Goal: Task Accomplishment & Management: Complete application form

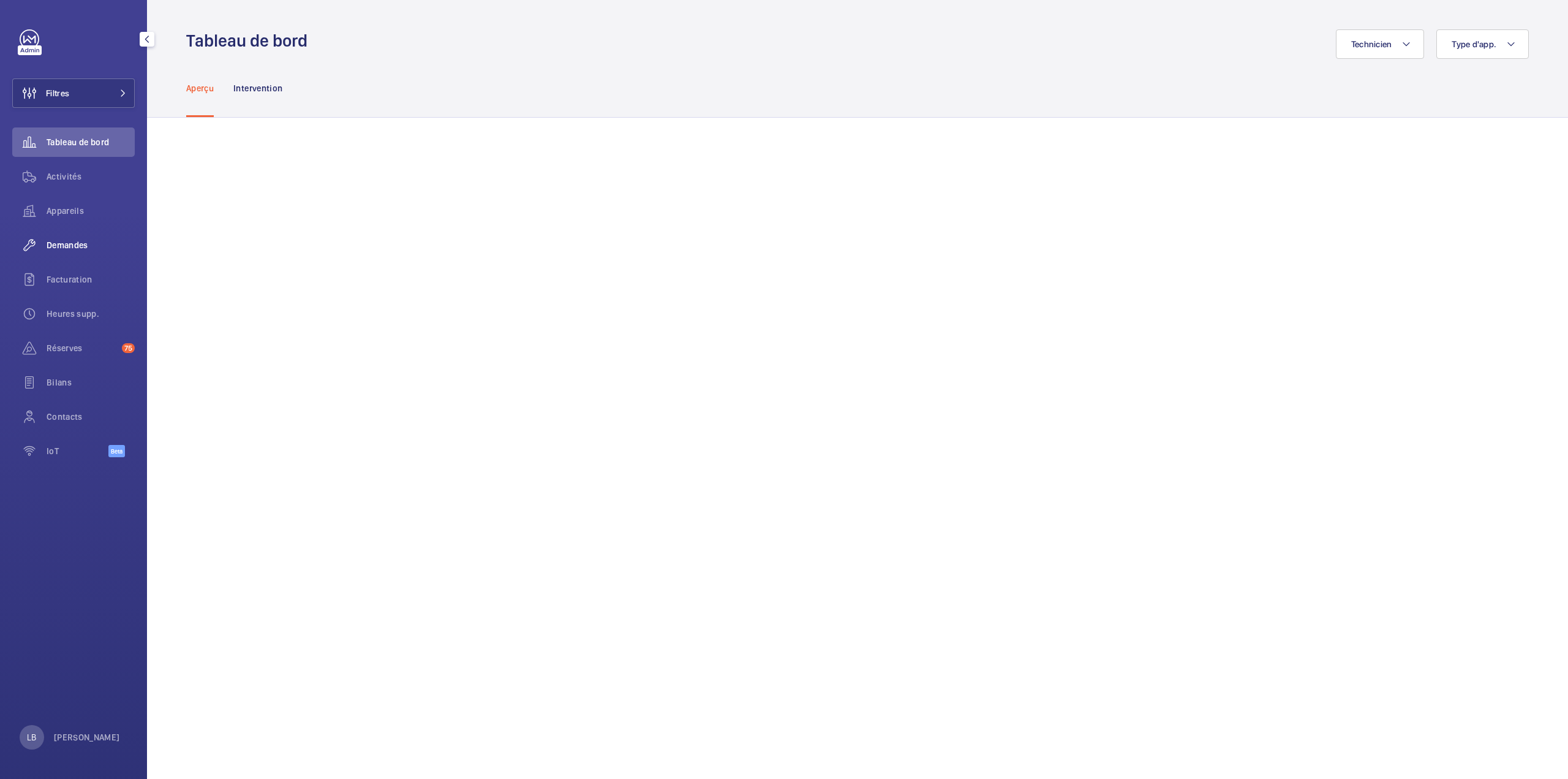
click at [70, 245] on span "Demandes" at bounding box center [90, 245] width 88 height 12
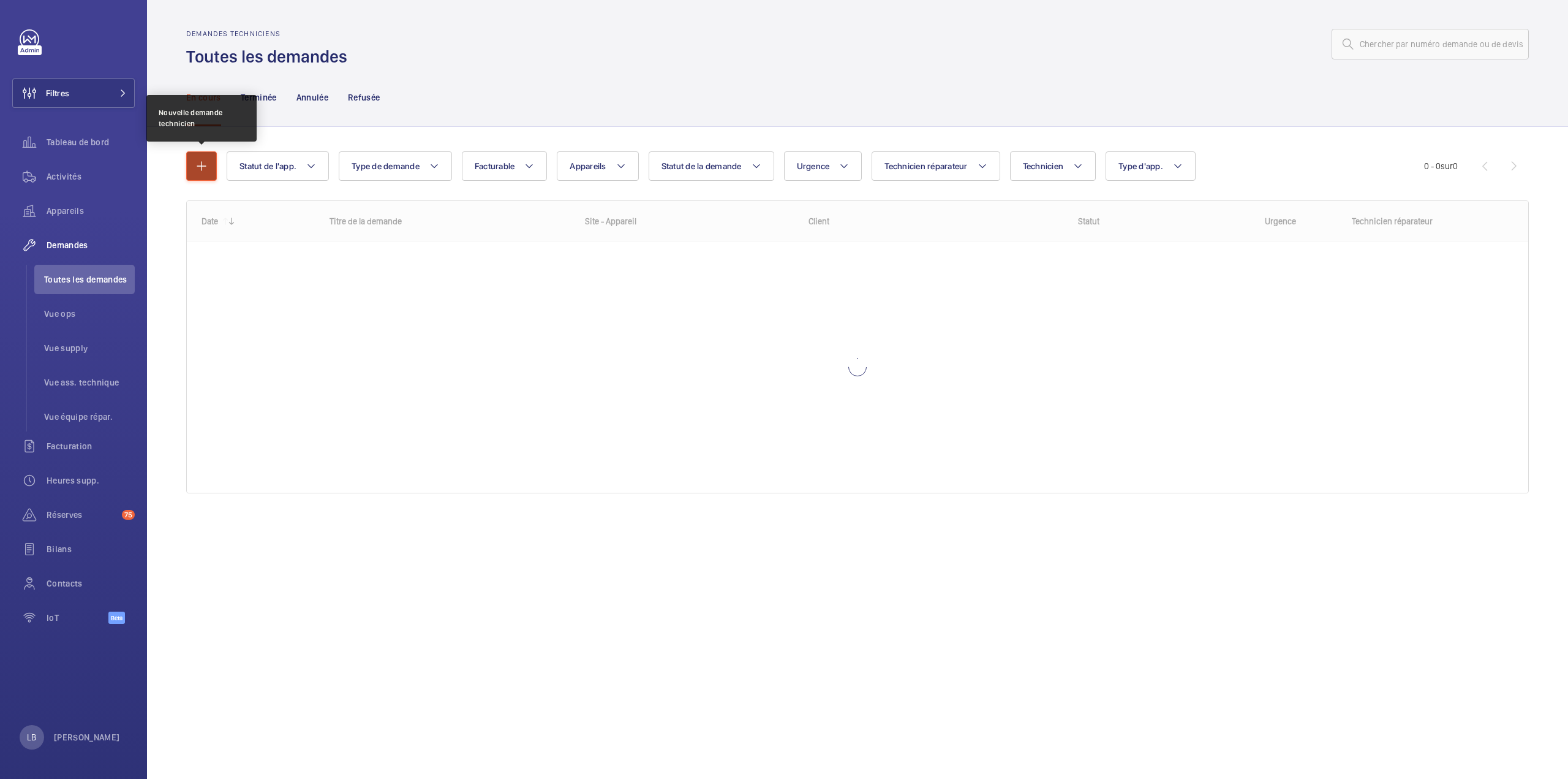
click at [194, 170] on mat-icon "button" at bounding box center [202, 166] width 15 height 15
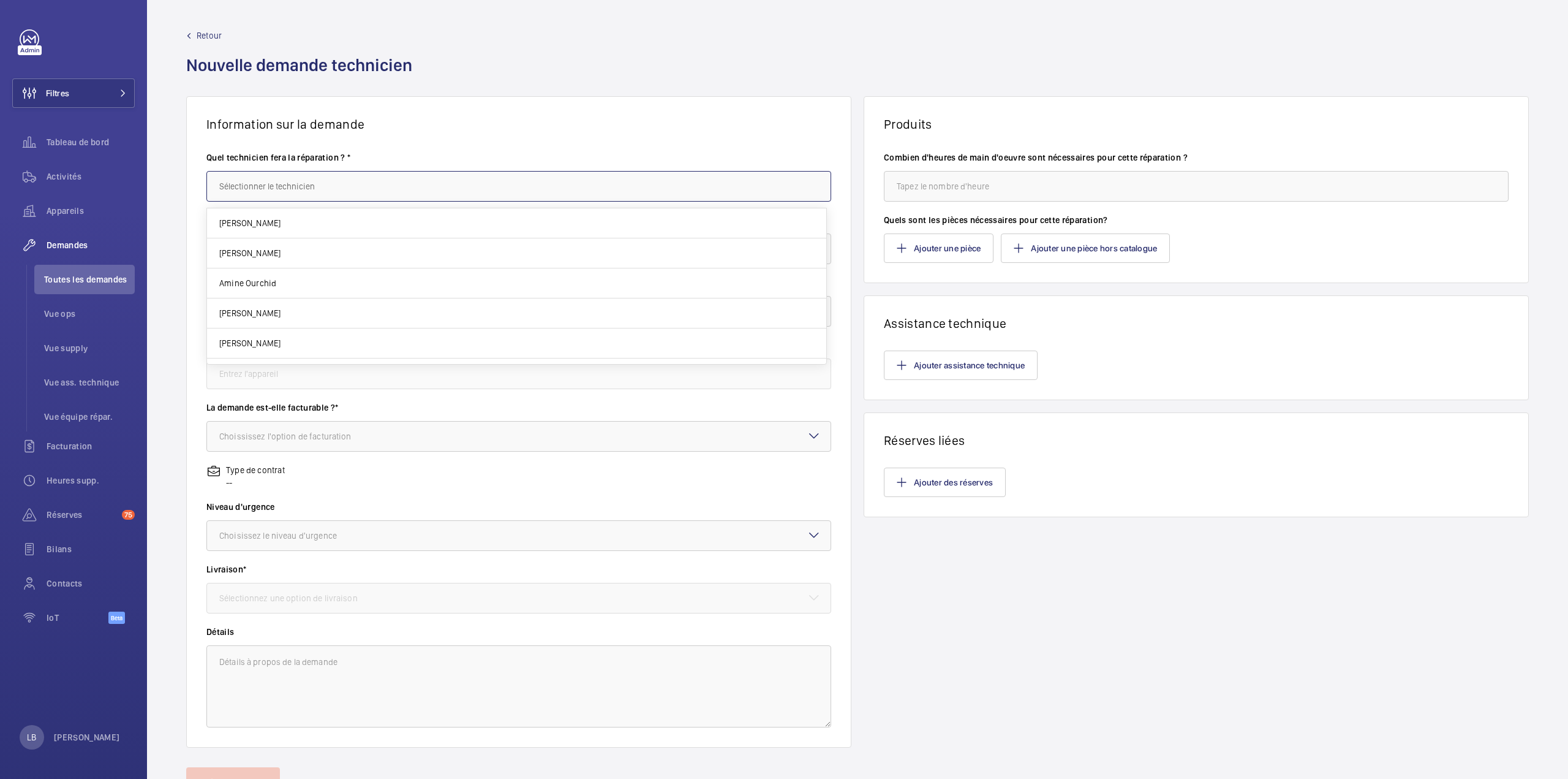
click at [288, 195] on input "text" at bounding box center [519, 186] width 625 height 31
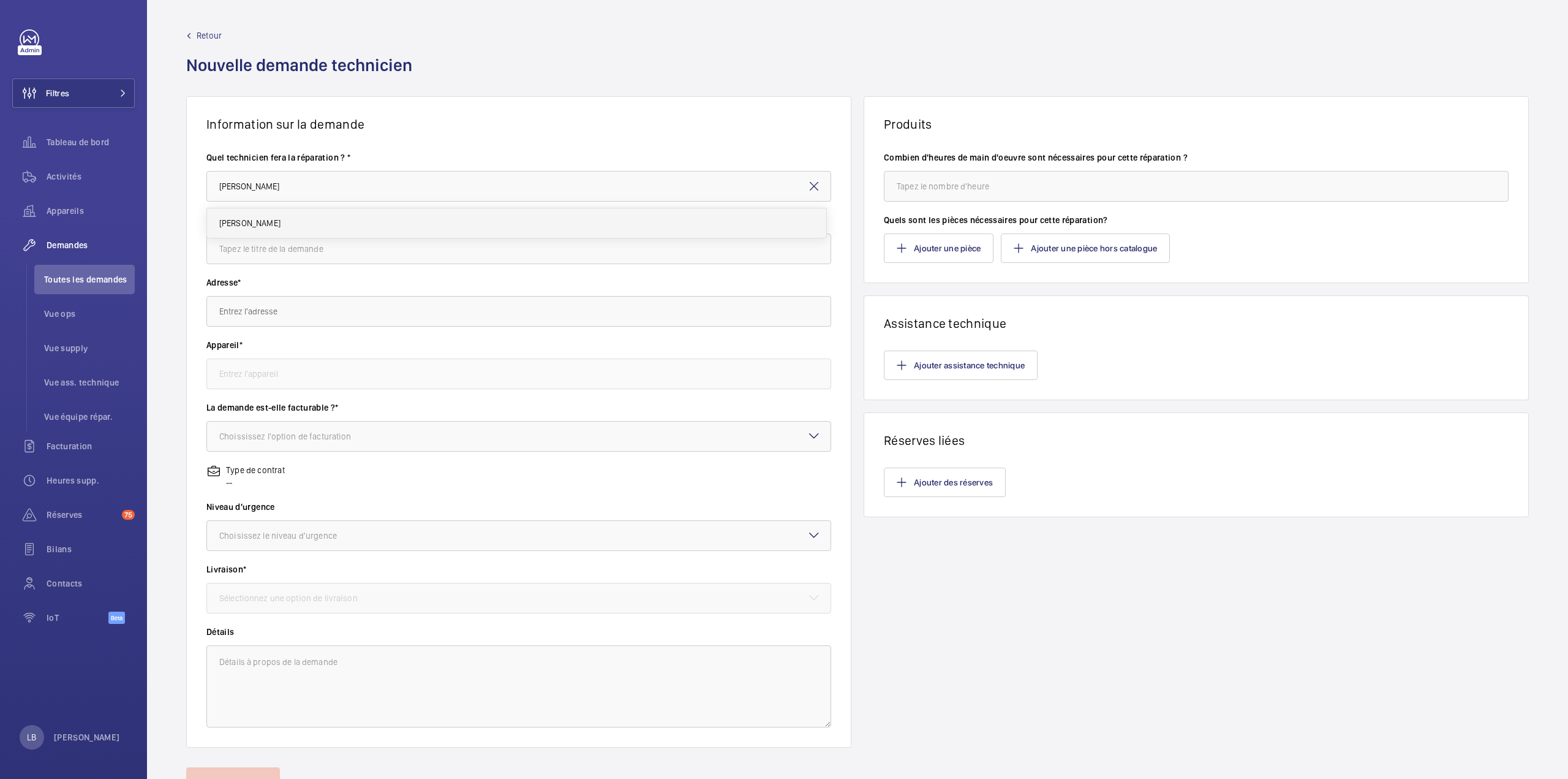
click at [270, 234] on mat-option "[PERSON_NAME]" at bounding box center [517, 222] width 619 height 29
type input "[PERSON_NAME]"
click at [309, 250] on input "text" at bounding box center [519, 249] width 625 height 31
click at [285, 250] on input "remplacement ud DM" at bounding box center [519, 249] width 625 height 31
type input "remplacement du DM"
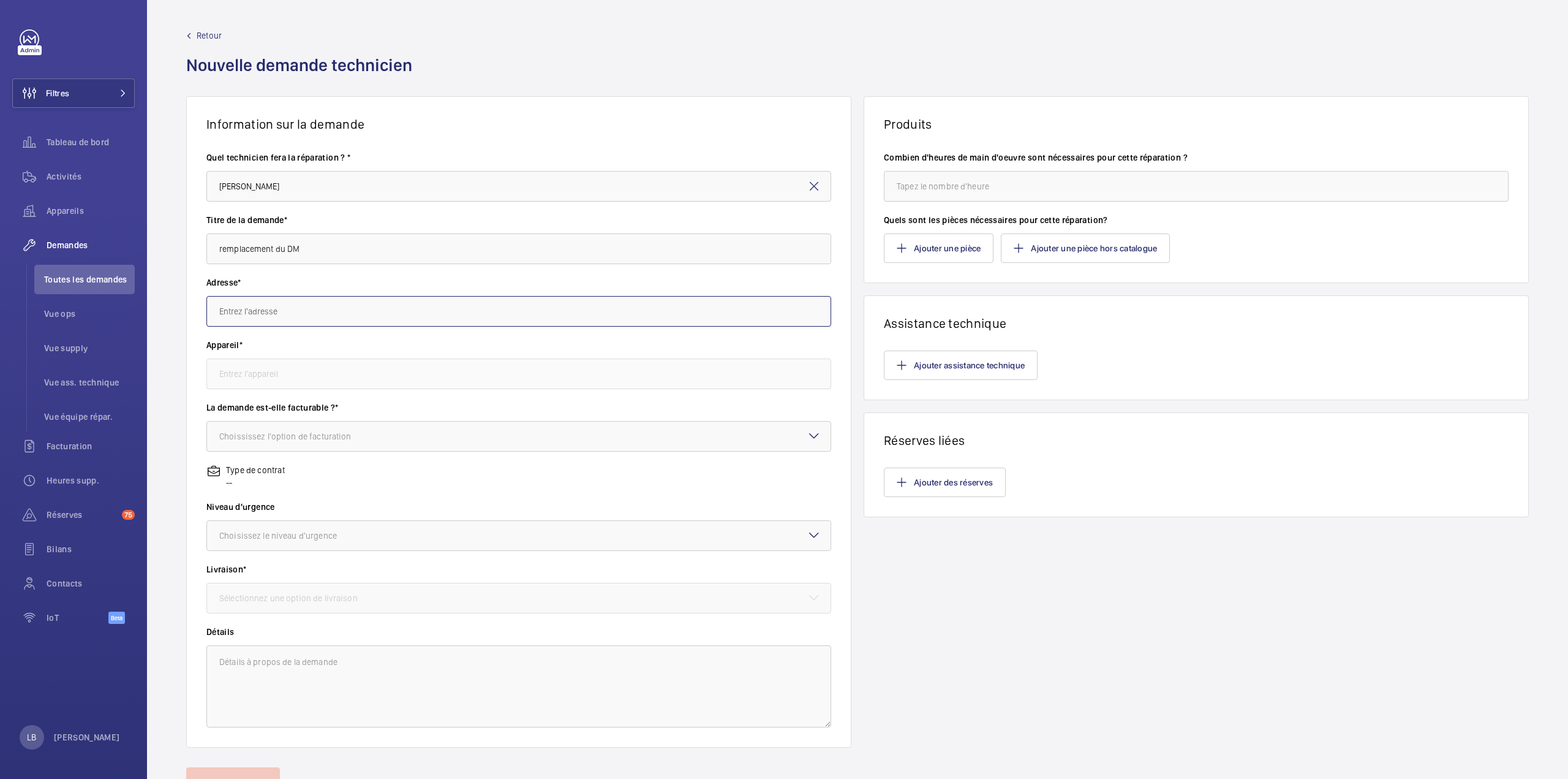
click at [268, 310] on input "text" at bounding box center [519, 311] width 625 height 31
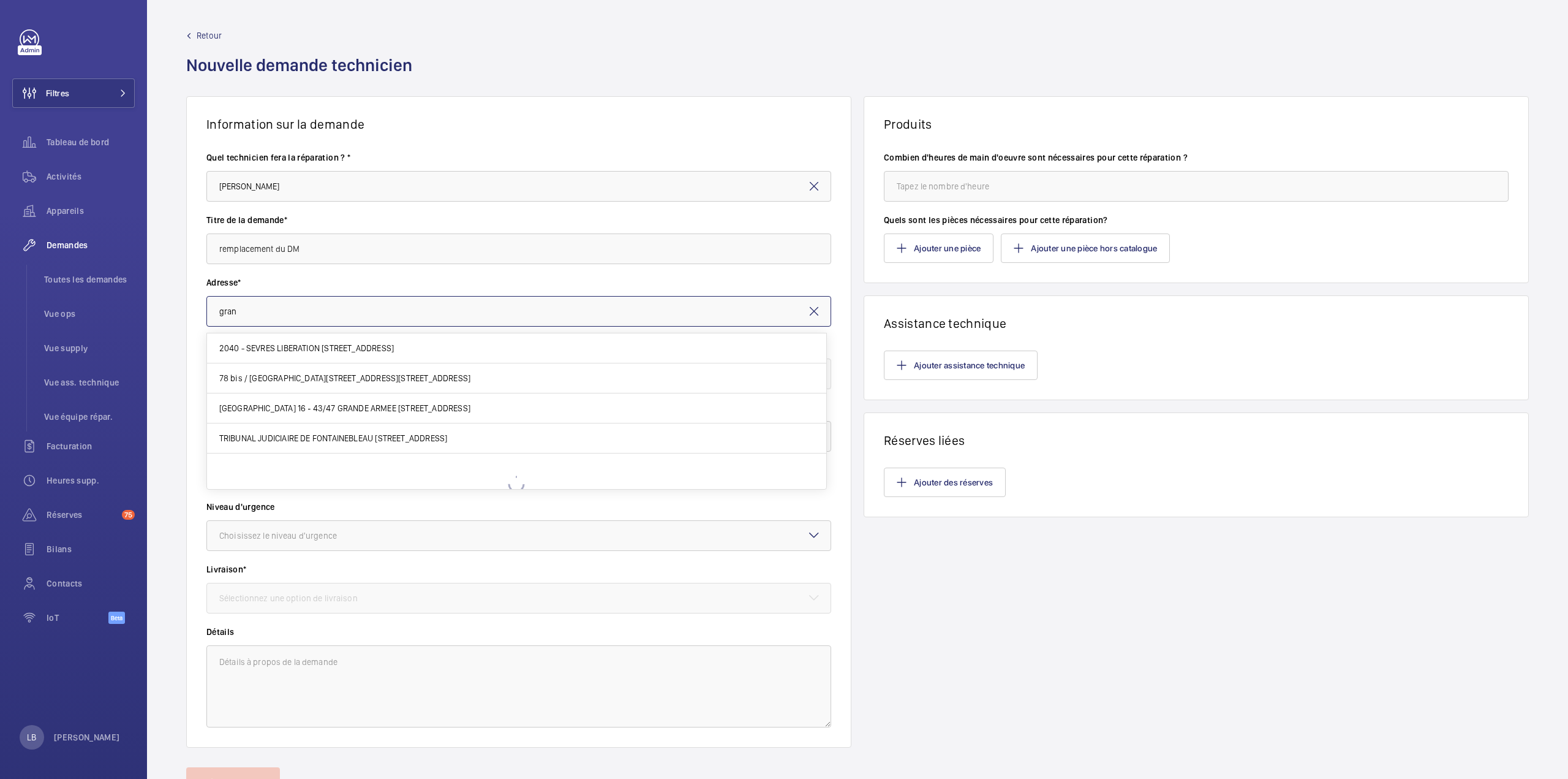
click at [303, 303] on input "gran" at bounding box center [519, 311] width 625 height 31
click at [290, 347] on span "Grand Central - Saint Lazare 17 Rue d'Amsterdam, 75009 PARIS" at bounding box center [294, 348] width 151 height 12
type input "Grand Central - Saint Lazare 17 Rue d'Amsterdam, 75009 PARIS"
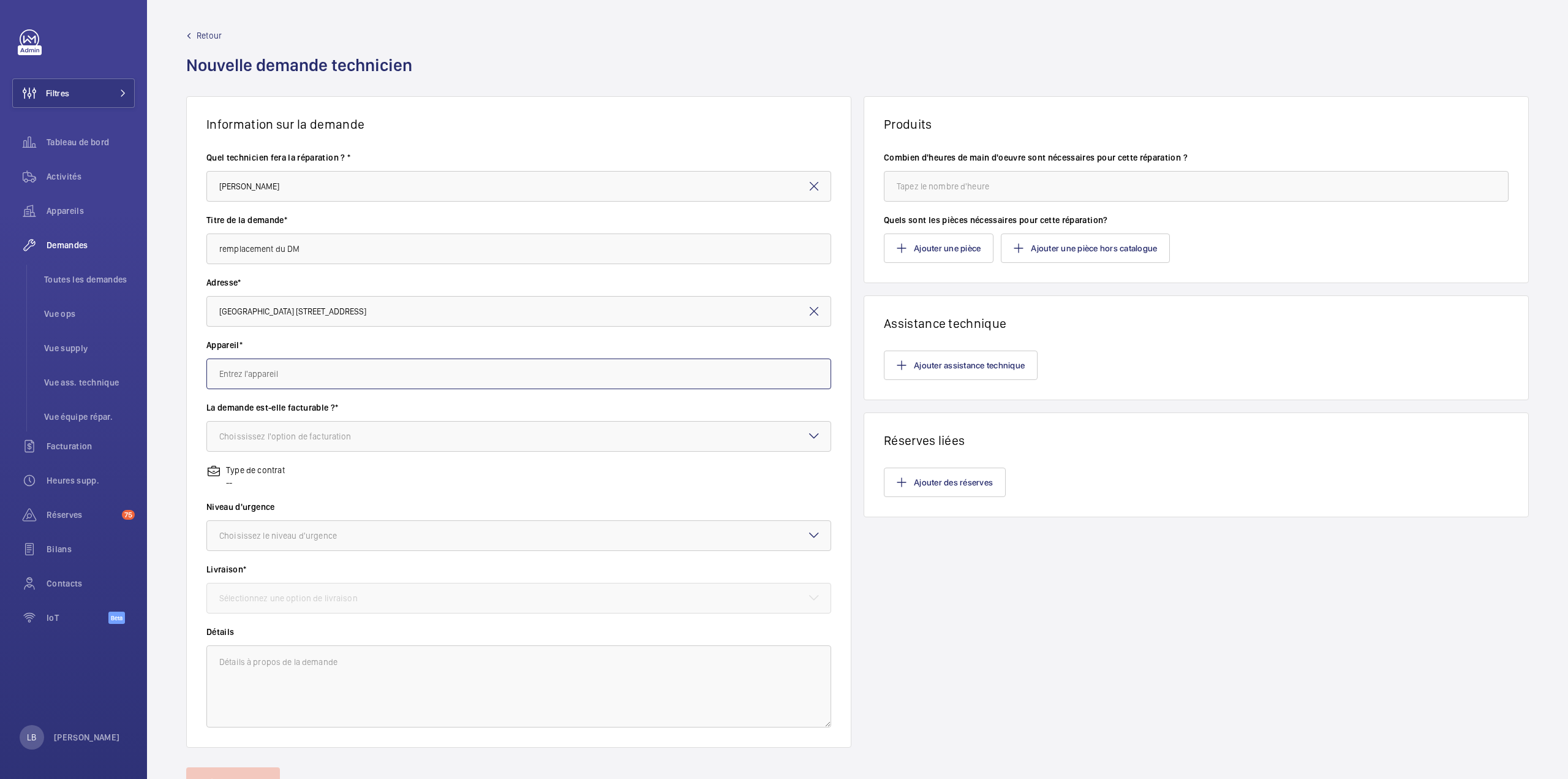
click at [294, 377] on input "text" at bounding box center [519, 373] width 625 height 31
click at [313, 438] on span "38033514 - SSI Grand Central Saint Lazare" at bounding box center [280, 440] width 122 height 12
type input "38033514 - SSI Grand Central Saint Lazare"
click at [324, 440] on div "Choississez l'option de facturation" at bounding box center [300, 436] width 163 height 12
click at [300, 476] on span "Facturable" at bounding box center [519, 473] width 599 height 12
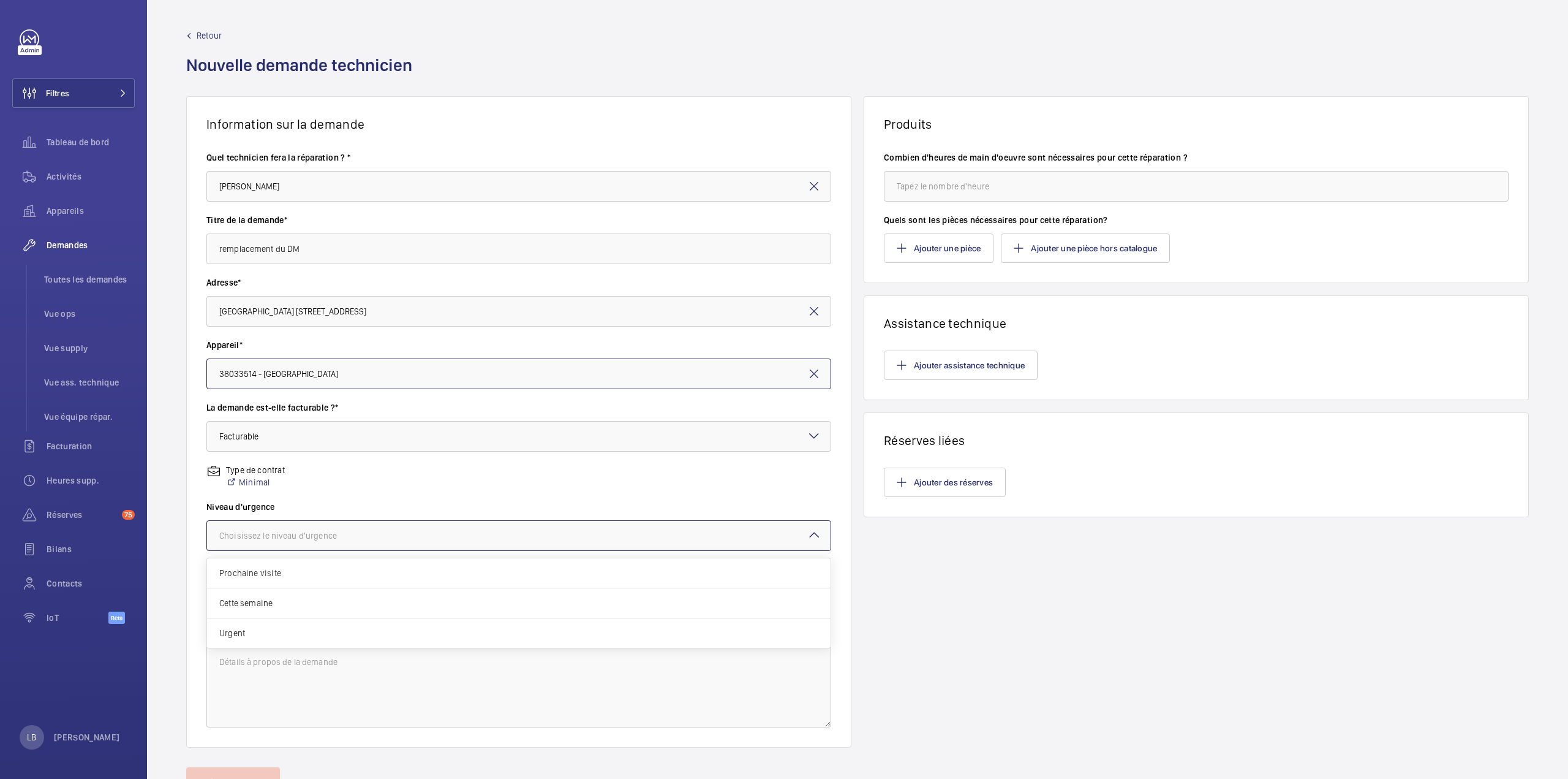
click at [337, 527] on div at bounding box center [519, 535] width 623 height 29
click at [318, 627] on span "Urgent" at bounding box center [519, 633] width 599 height 12
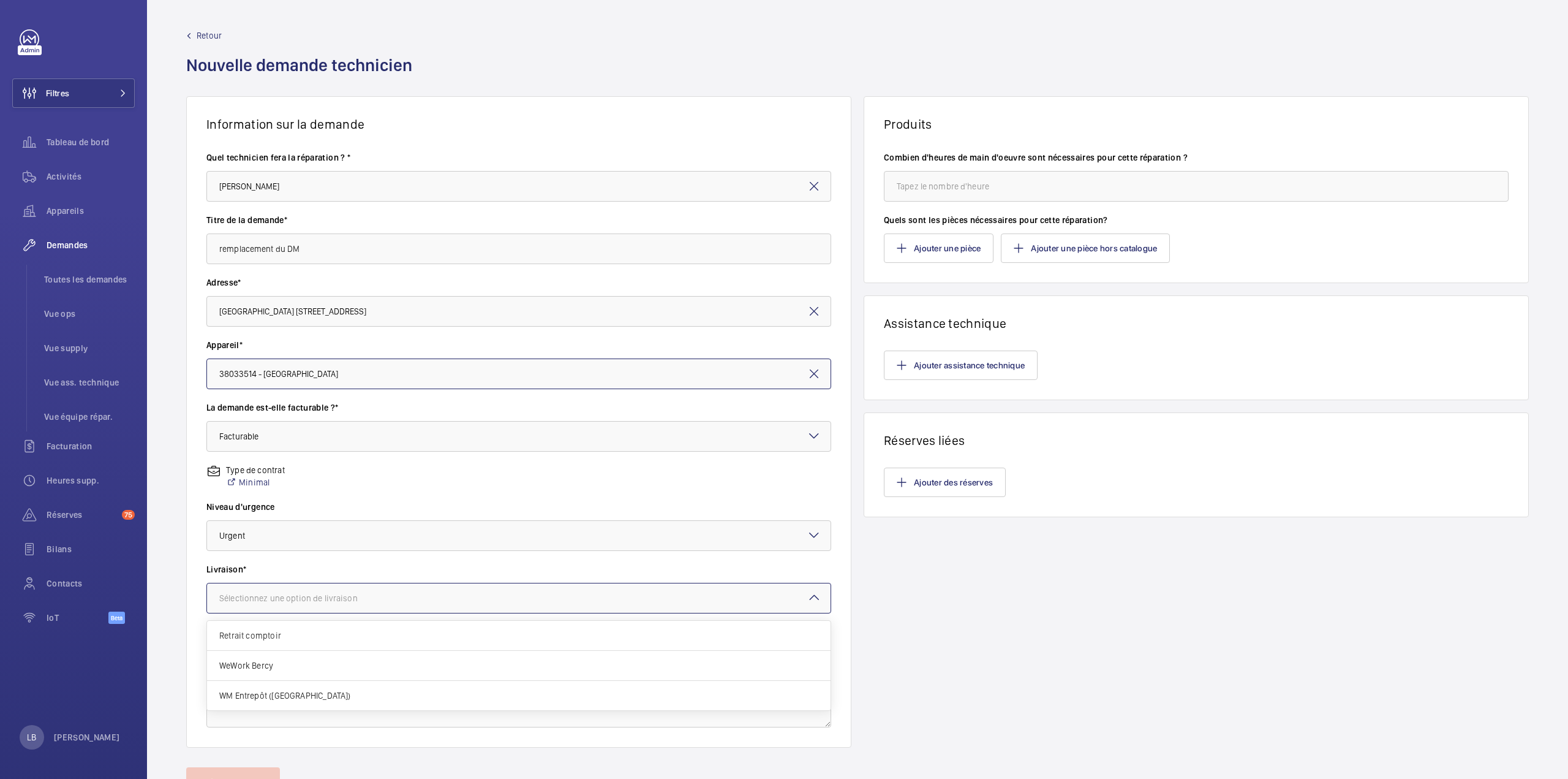
click at [324, 610] on div at bounding box center [519, 597] width 623 height 29
click at [294, 696] on span "WM Entrepôt ([GEOGRAPHIC_DATA])" at bounding box center [519, 695] width 599 height 12
click at [326, 659] on textarea at bounding box center [519, 686] width 625 height 82
click at [327, 249] on input "remplacement du DM" at bounding box center [519, 249] width 625 height 31
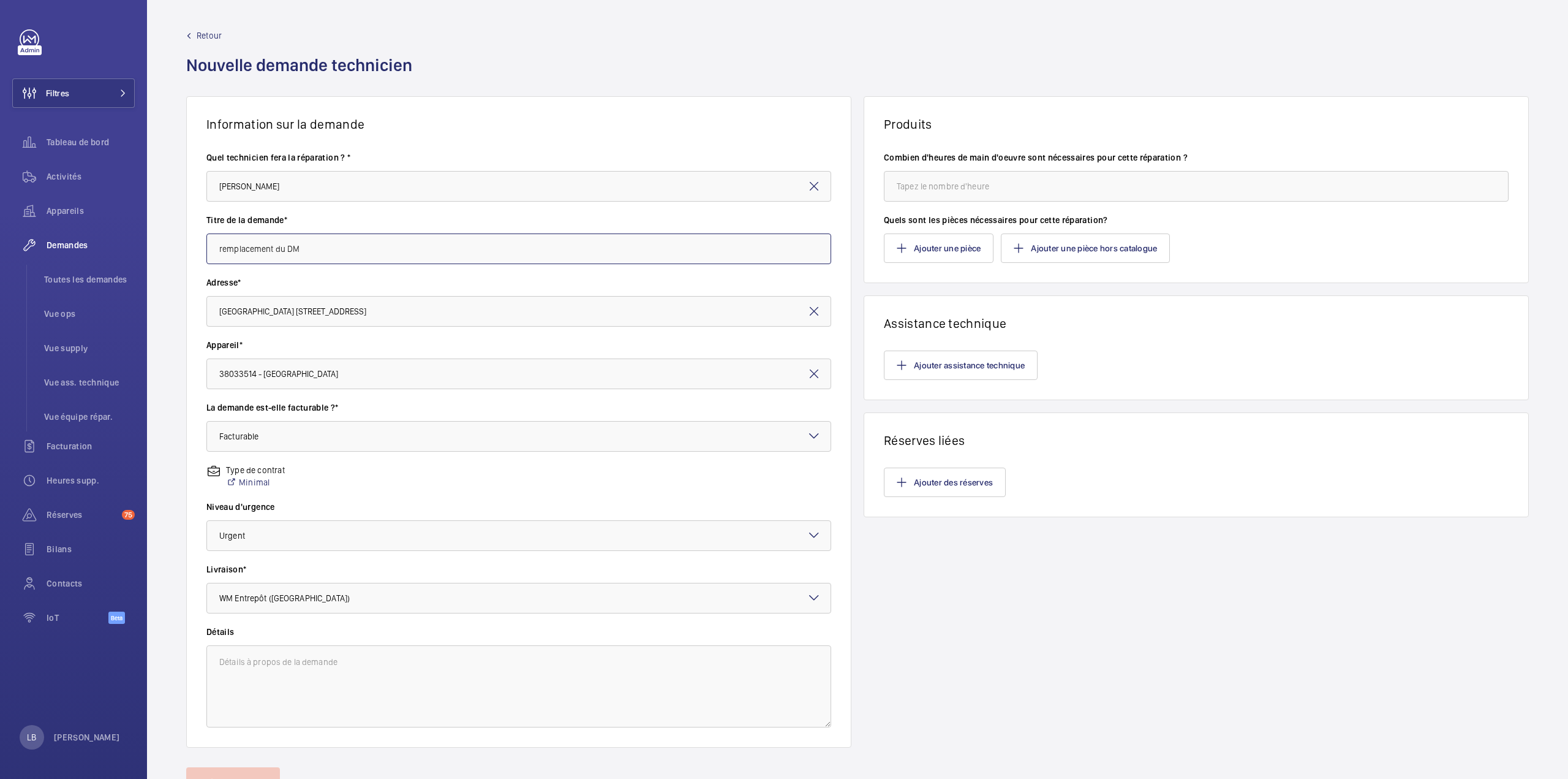
click at [327, 249] on input "remplacement du DM" at bounding box center [519, 249] width 625 height 31
click at [296, 659] on textarea at bounding box center [519, 686] width 625 height 82
paste textarea "remplacement du DM"
click at [295, 659] on textarea "remplacement du DM" at bounding box center [519, 686] width 625 height 82
click at [407, 687] on textarea "remplacement du DM" at bounding box center [519, 686] width 625 height 82
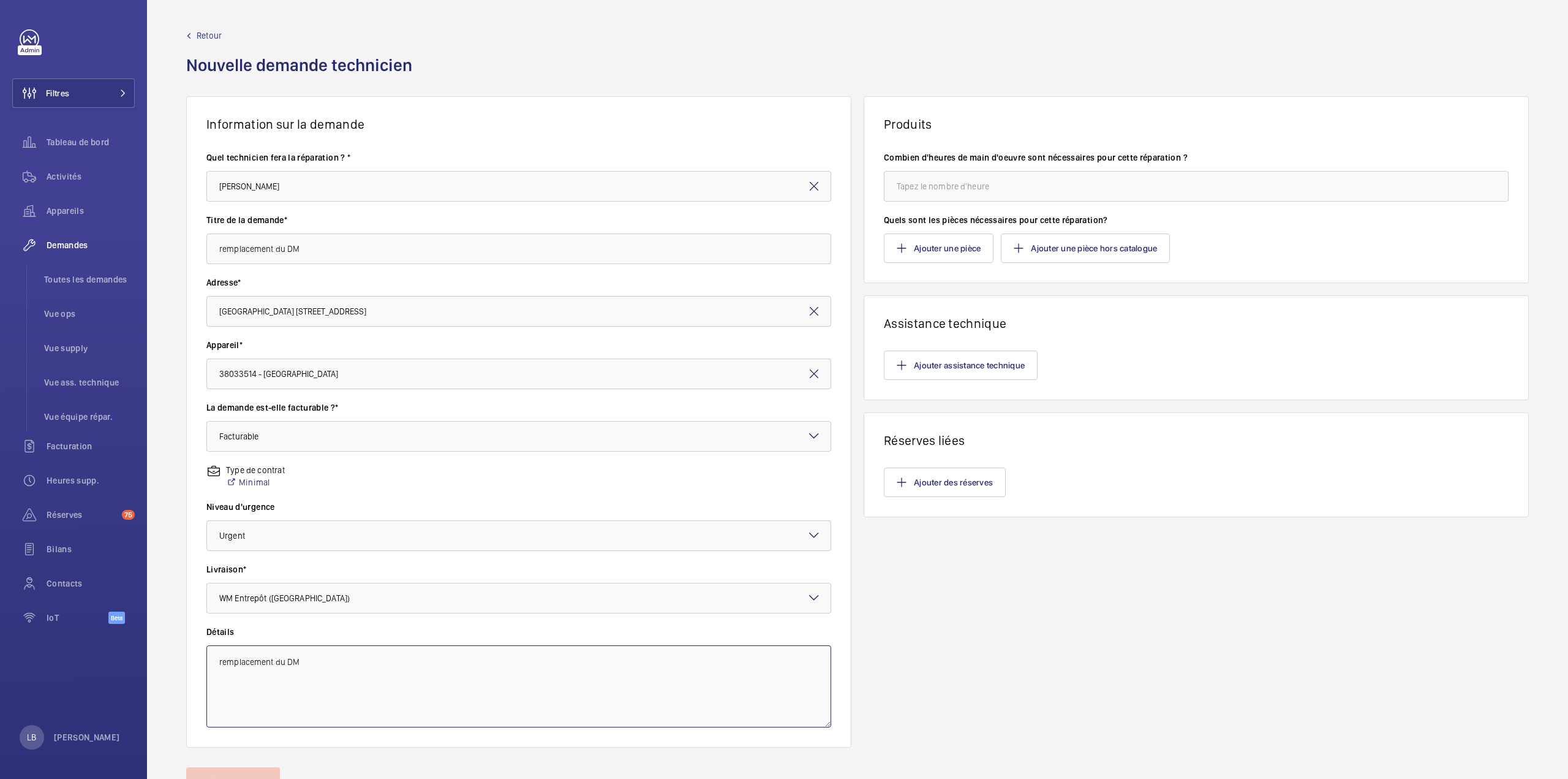
type textarea "remplacement du DM"
drag, startPoint x: 1191, startPoint y: 190, endPoint x: 1163, endPoint y: 192, distance: 28.1
click at [1190, 190] on input "number" at bounding box center [1196, 186] width 625 height 31
type input "2"
click at [924, 246] on button "Ajouter une pièce" at bounding box center [939, 248] width 110 height 29
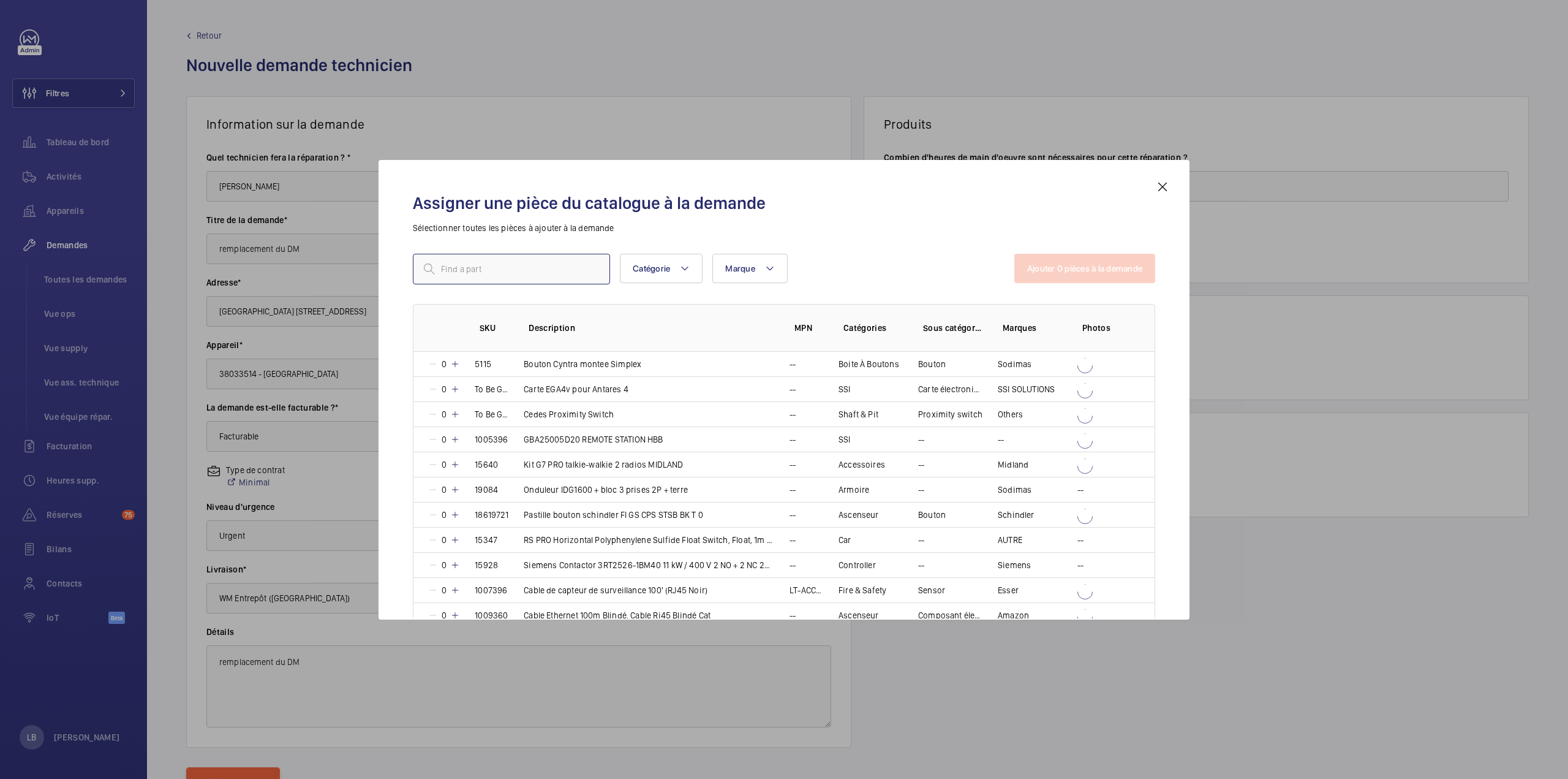
click at [518, 267] on input "text" at bounding box center [511, 269] width 198 height 31
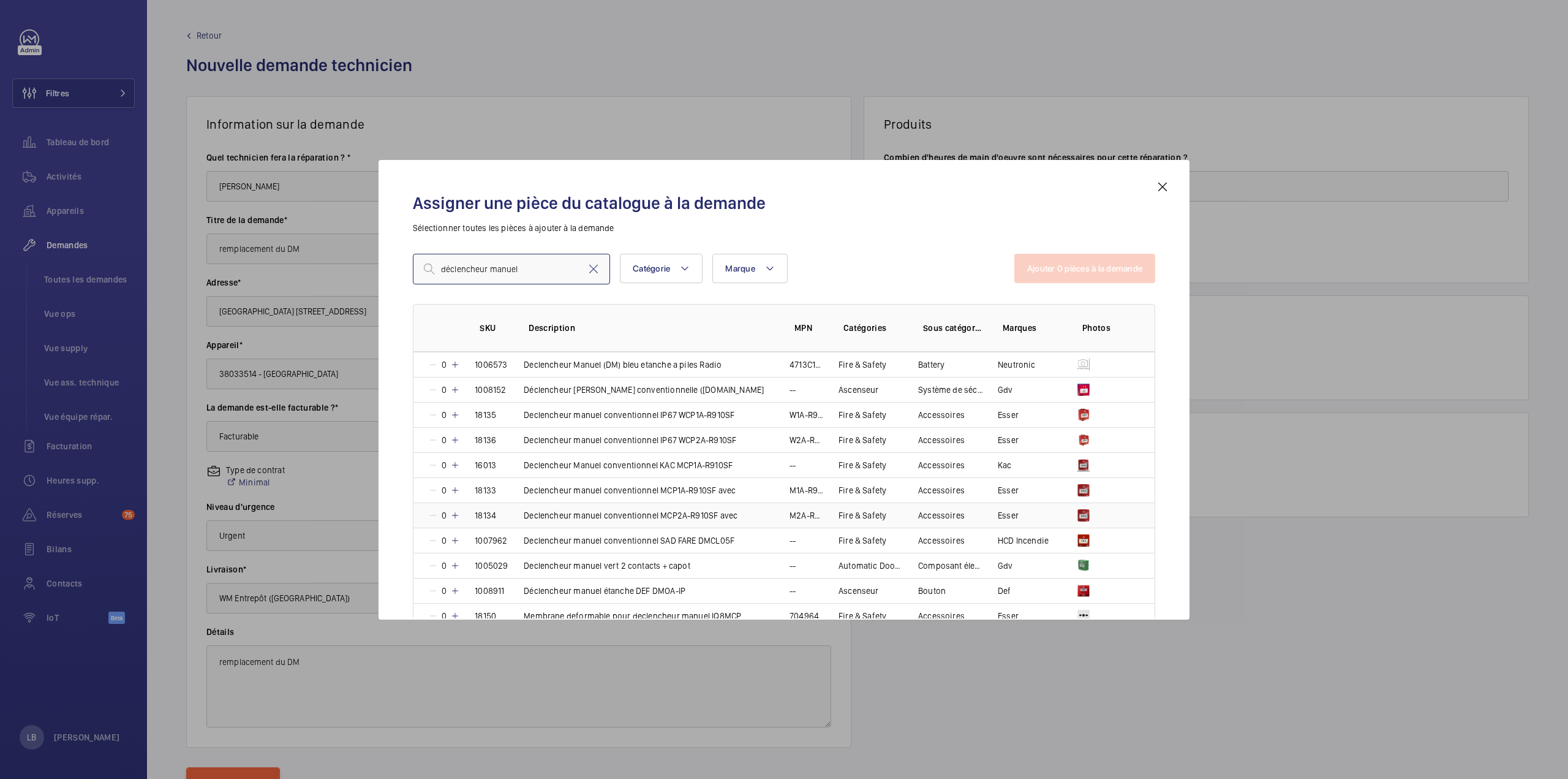
scroll to position [551, 0]
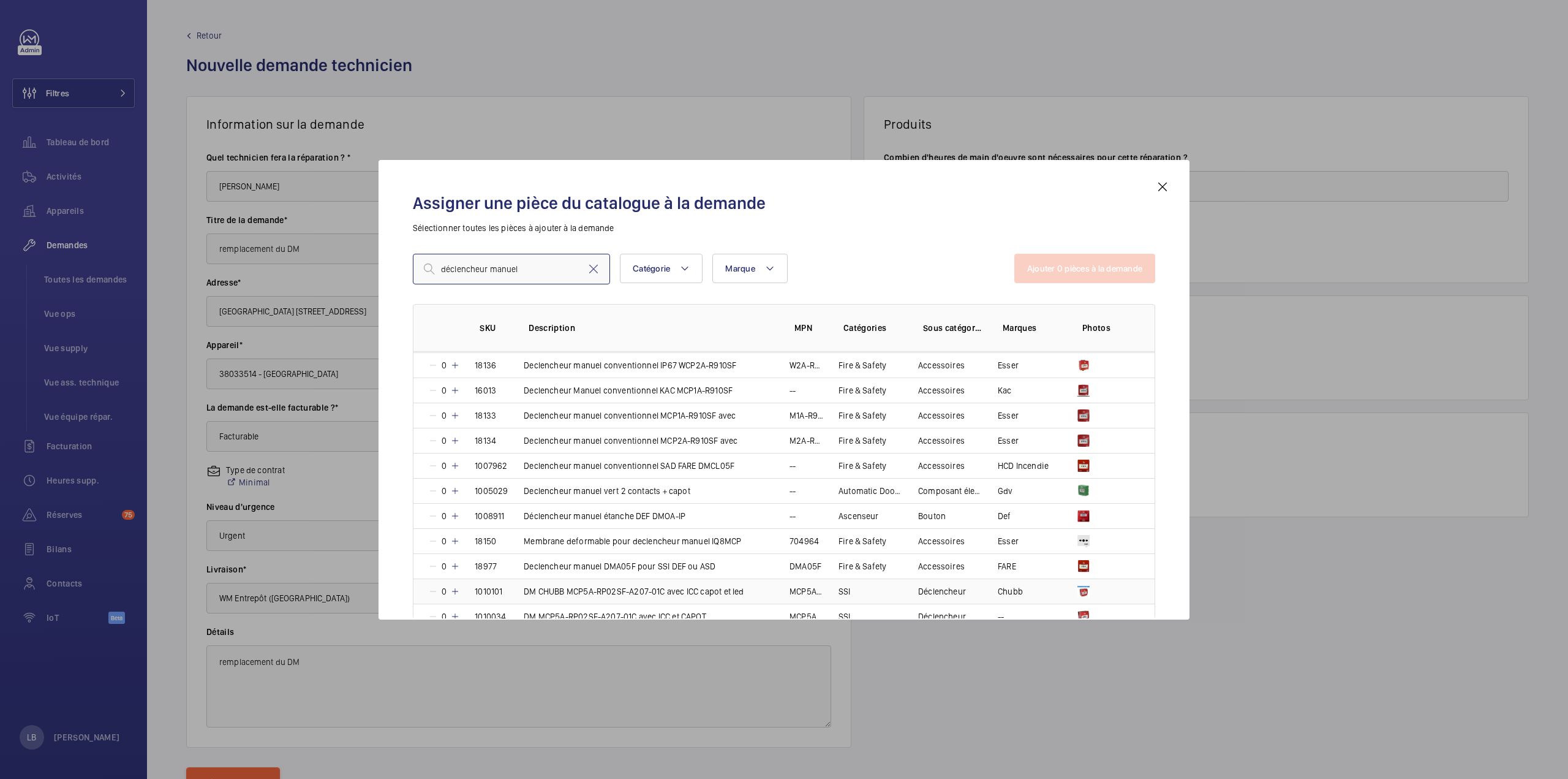
type input "déclencheur manuel"
click at [761, 584] on td "DM CHUBB MCP5A-RP02SF-A207-01C avec ICC capot et led" at bounding box center [642, 590] width 266 height 25
click at [1099, 267] on button "Ajouter 1 pièces à la demande" at bounding box center [1085, 268] width 139 height 29
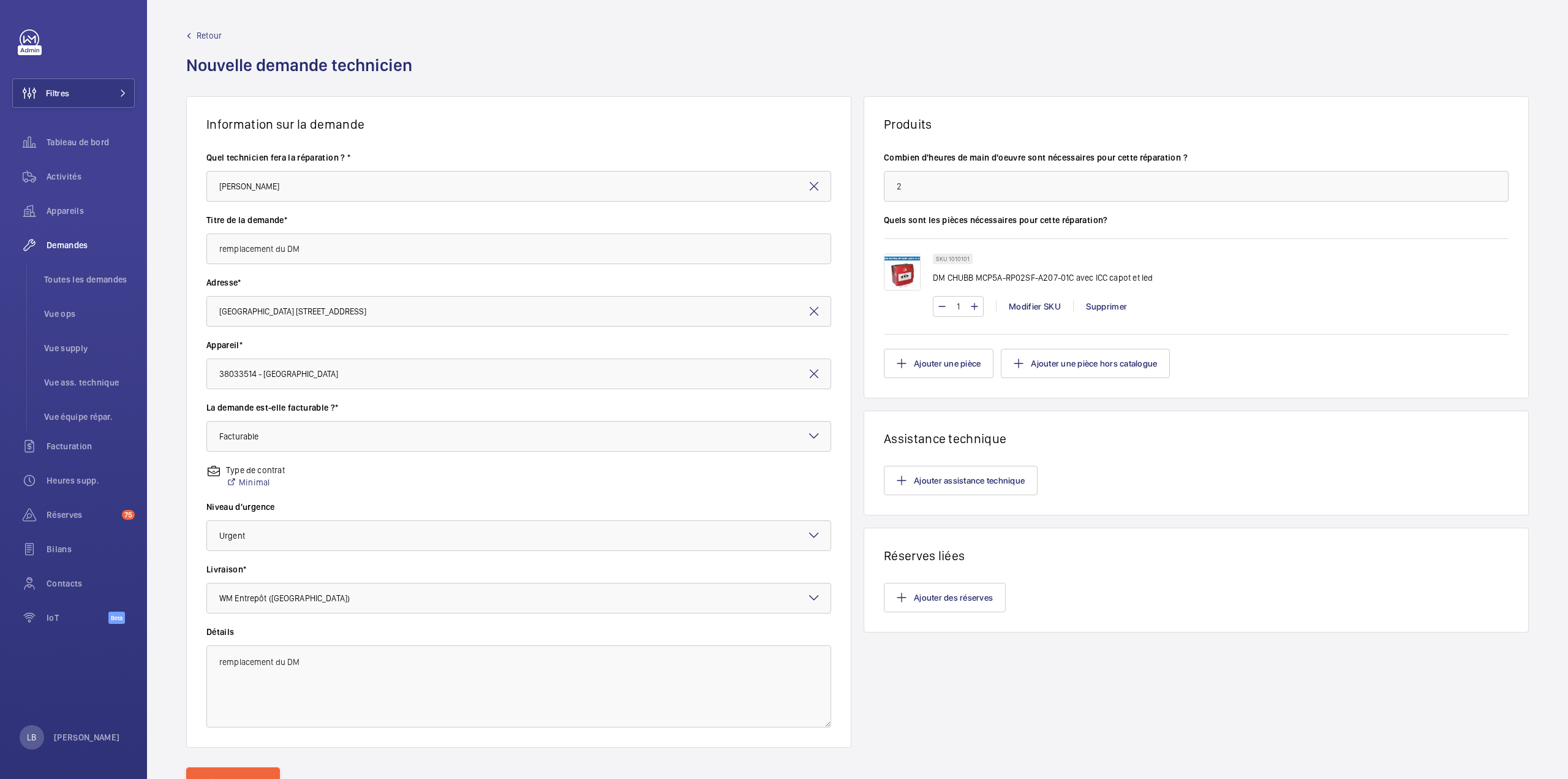
click at [1286, 306] on div "1 Modifier SKU Supprimer" at bounding box center [1220, 306] width 576 height 21
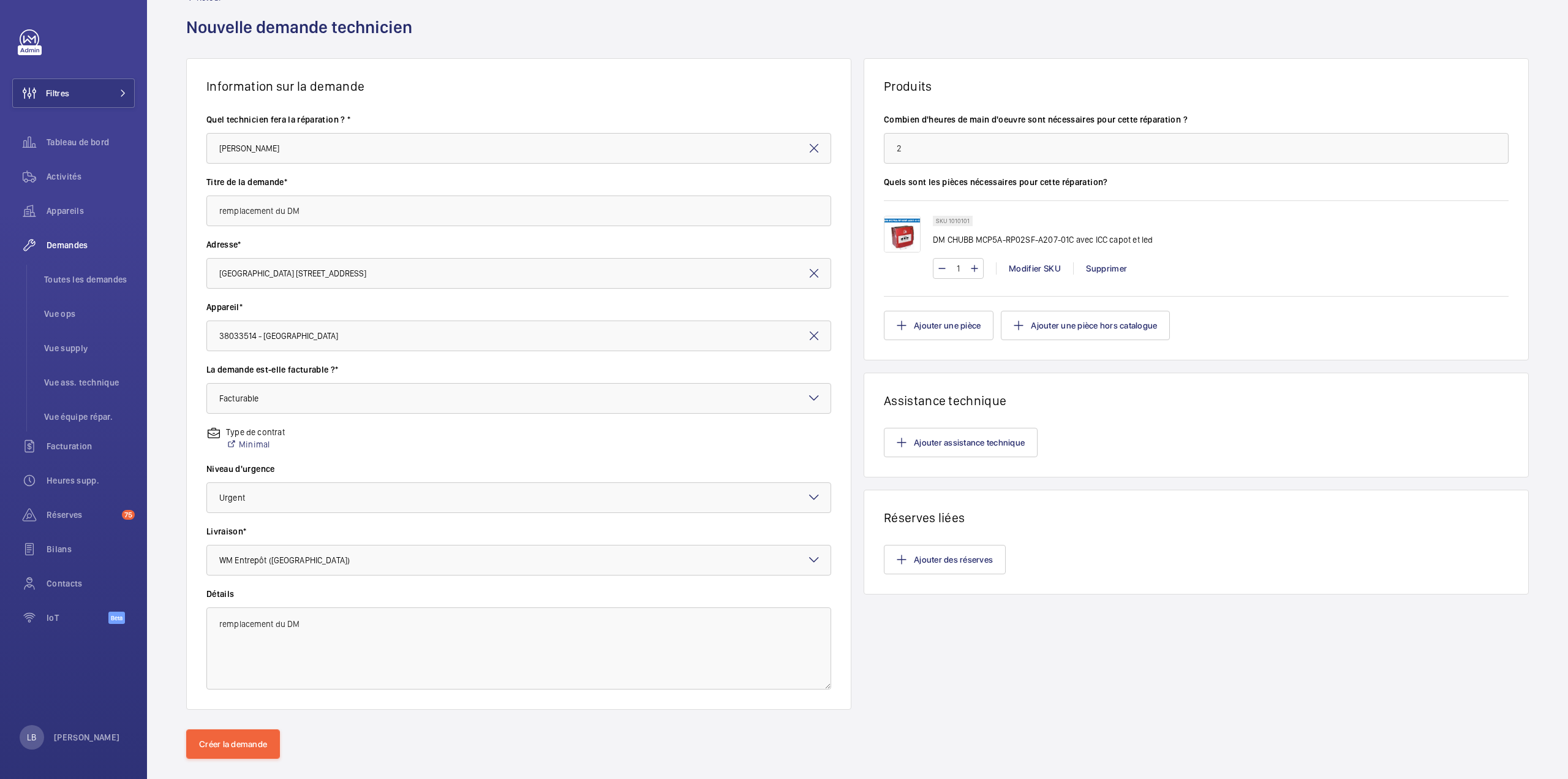
scroll to position [56, 0]
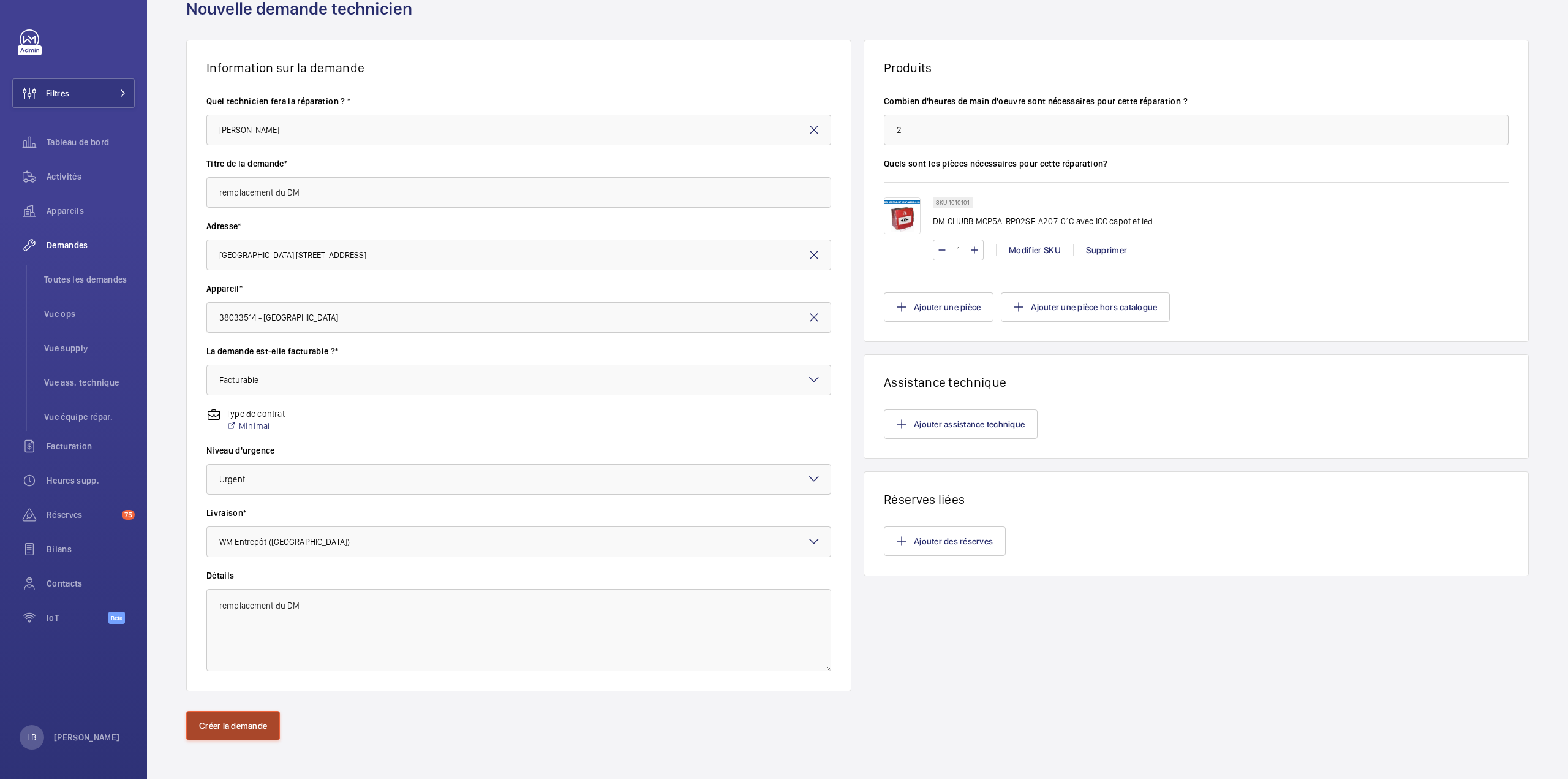
click at [256, 717] on button "Créer la demande" at bounding box center [233, 725] width 94 height 29
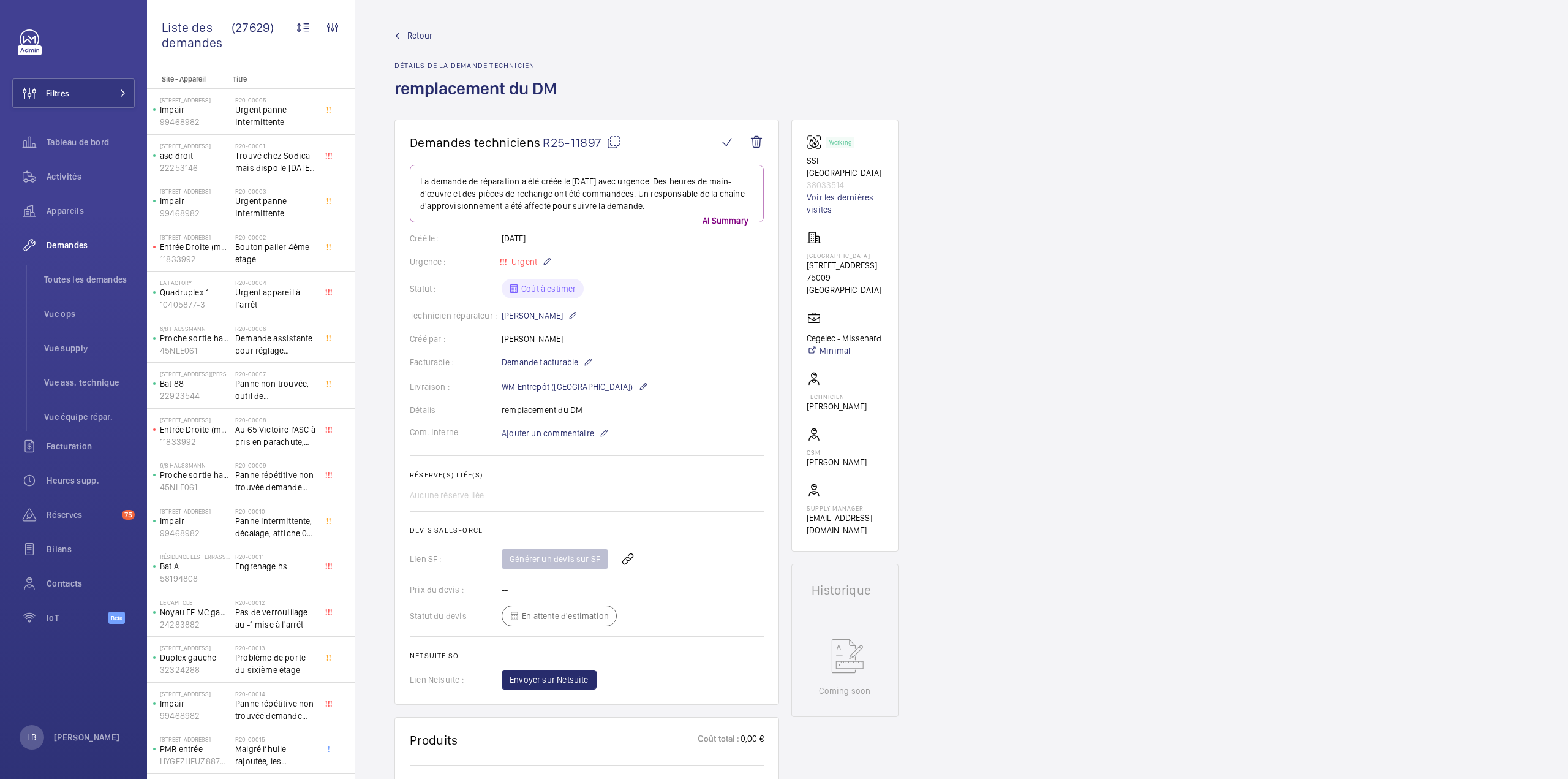
click at [671, 368] on div "Facturable : Demande facturable" at bounding box center [586, 362] width 354 height 15
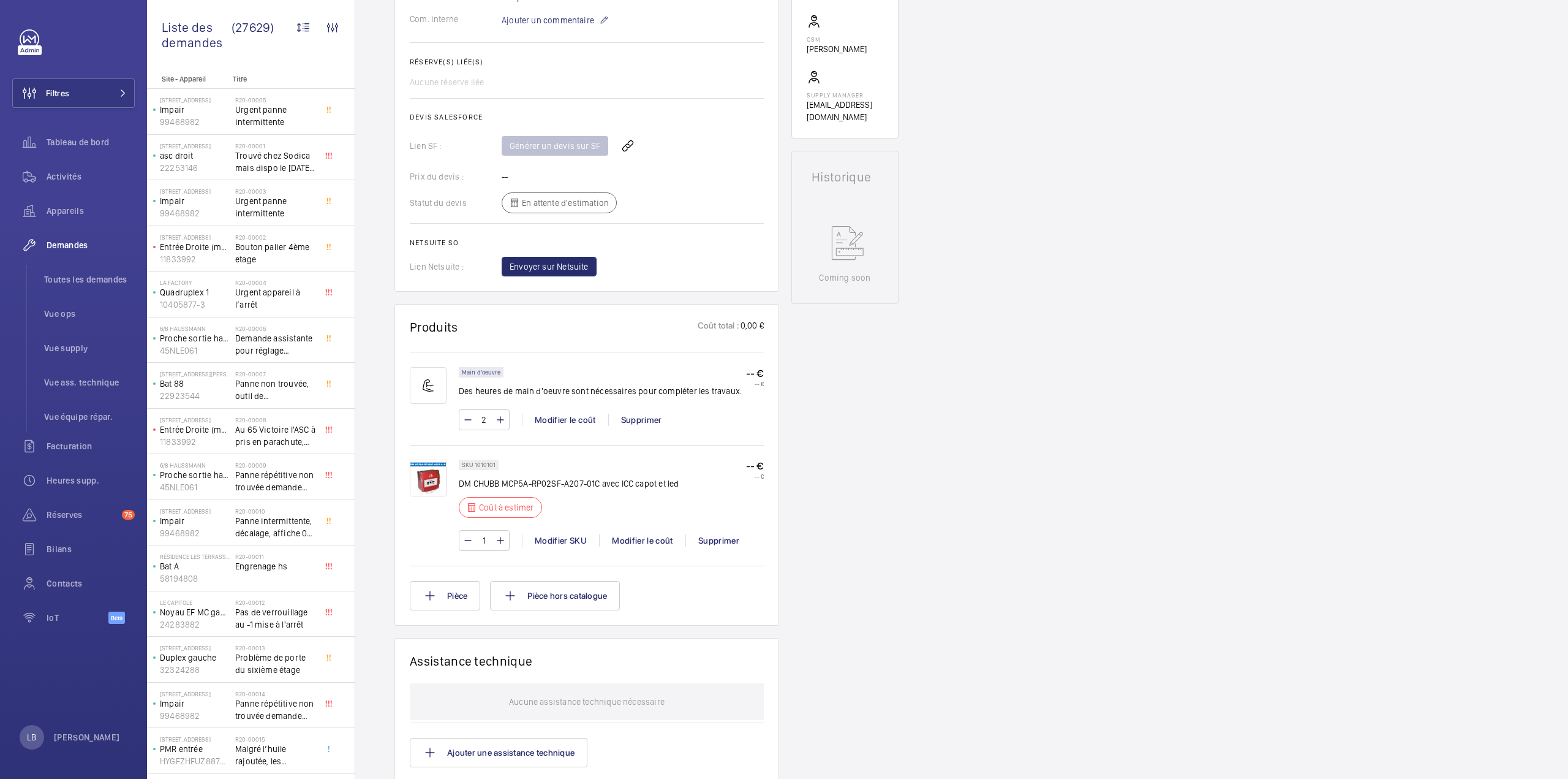
scroll to position [429, 0]
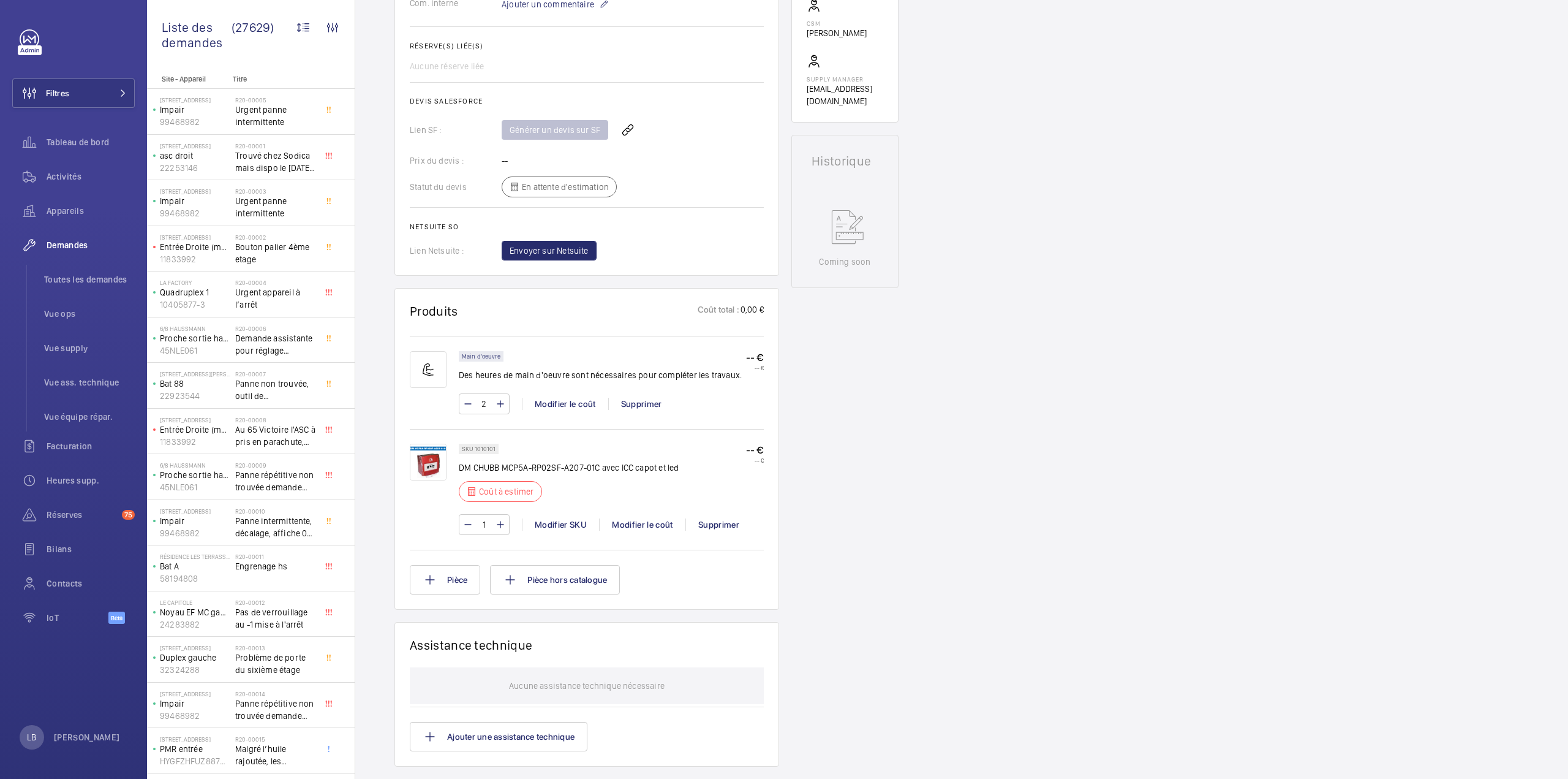
click at [712, 533] on div "1 Modifier SKU Modifier le coût Supprimer" at bounding box center [611, 524] width 305 height 21
click at [723, 520] on div "Supprimer" at bounding box center [719, 524] width 66 height 12
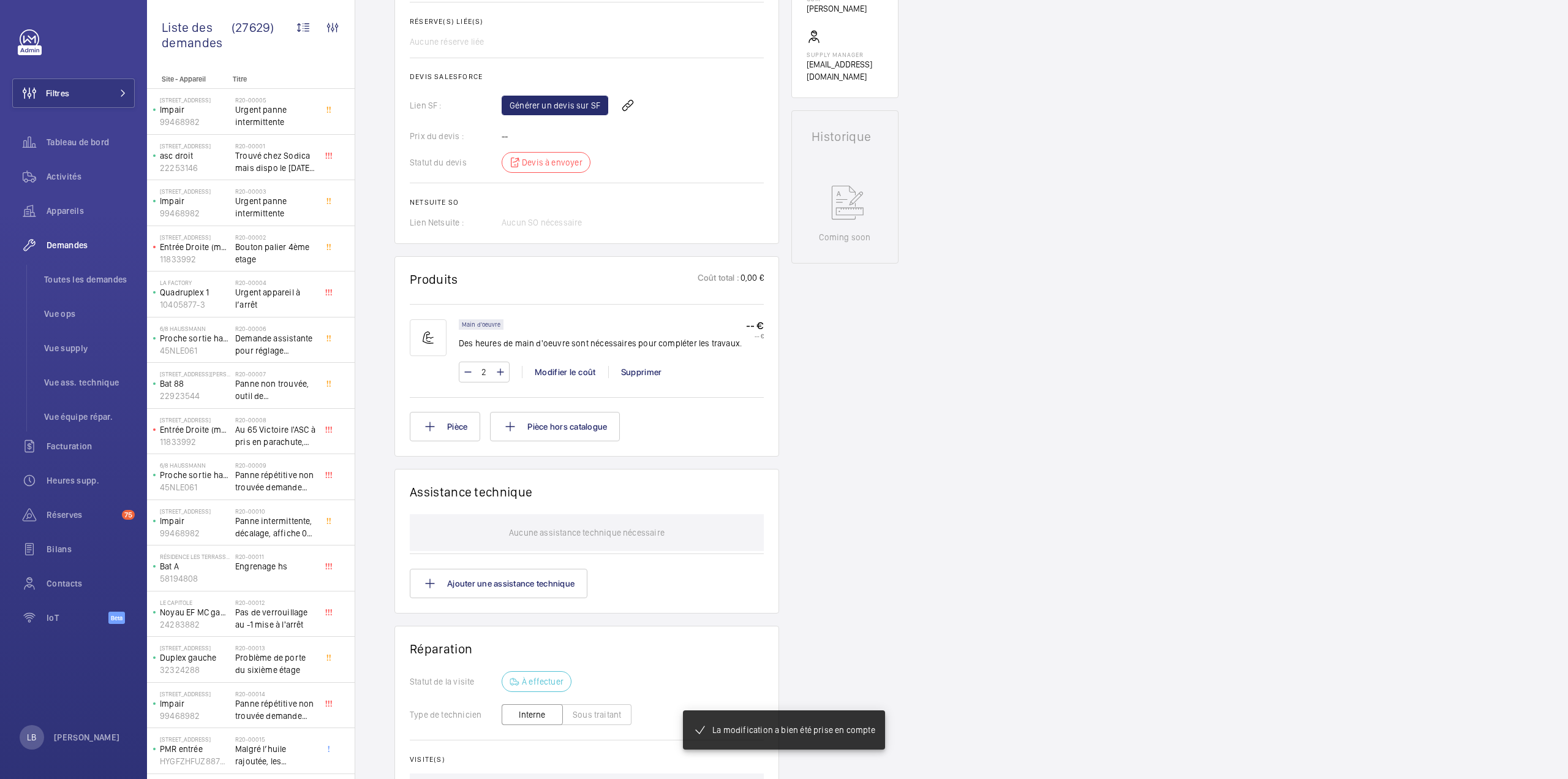
scroll to position [466, 0]
click at [442, 432] on button "Pièce" at bounding box center [445, 426] width 71 height 29
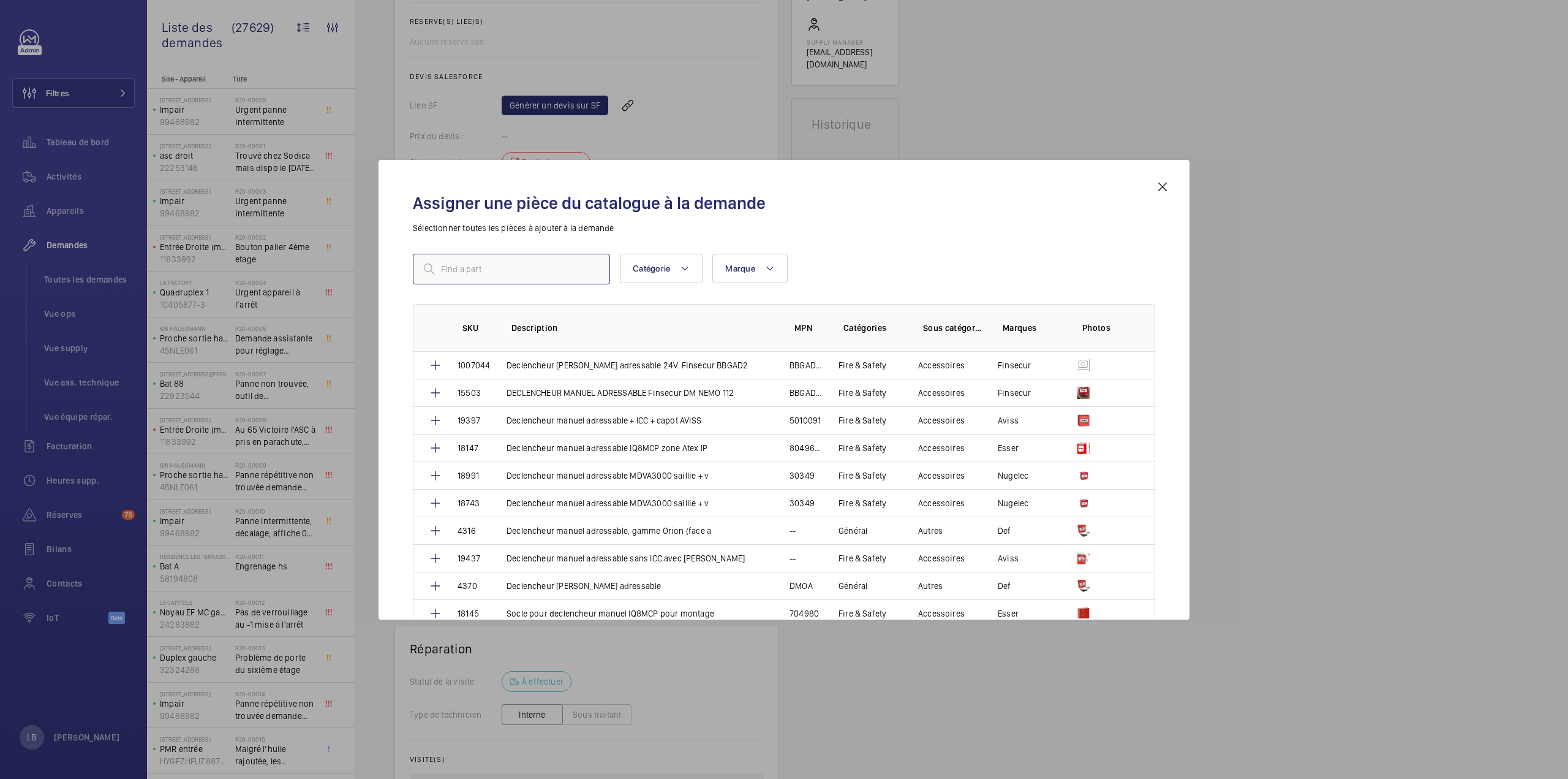
click at [503, 274] on input "text" at bounding box center [511, 269] width 198 height 31
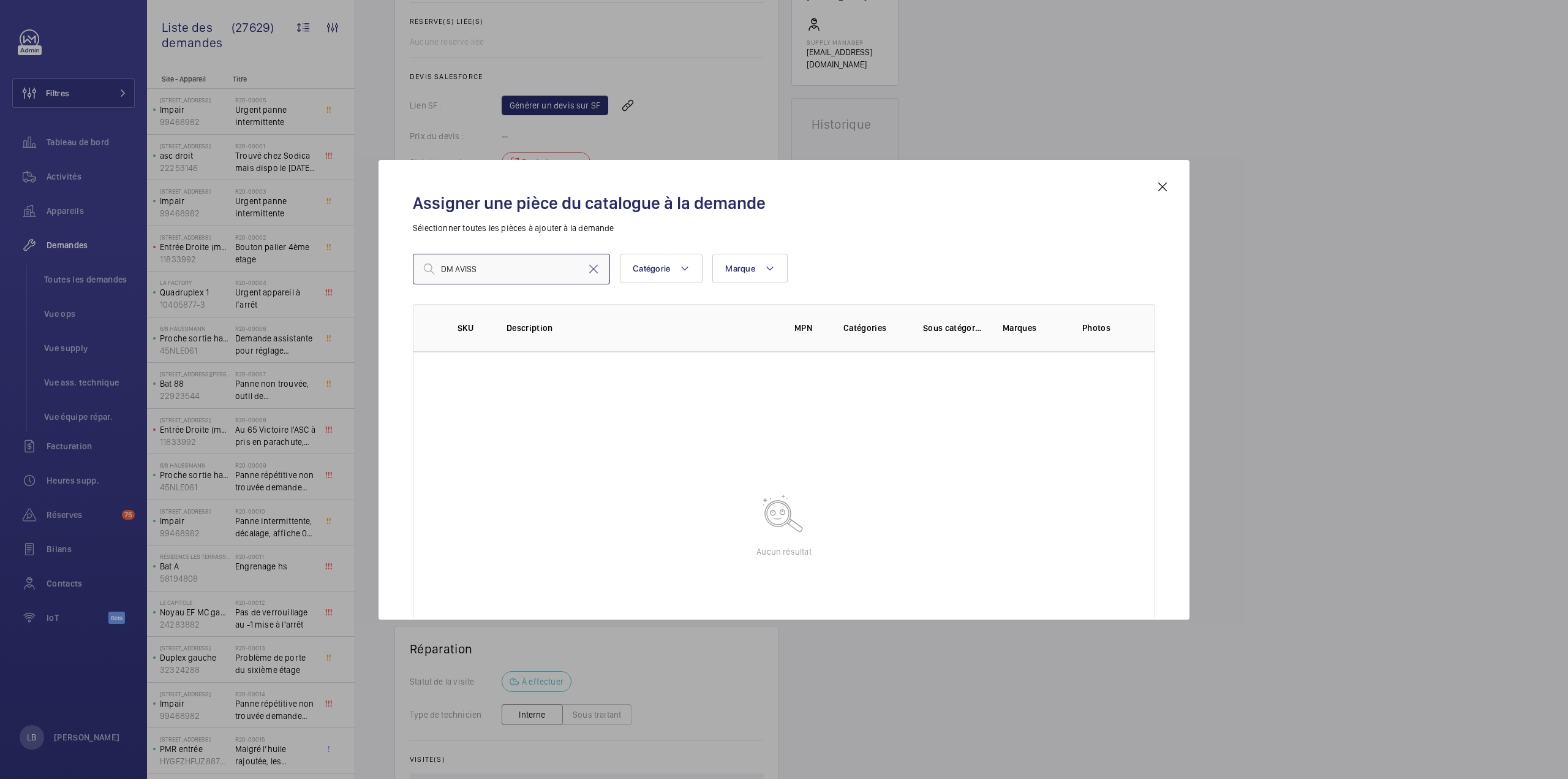
click at [453, 269] on input "DM AVISS" at bounding box center [511, 269] width 198 height 31
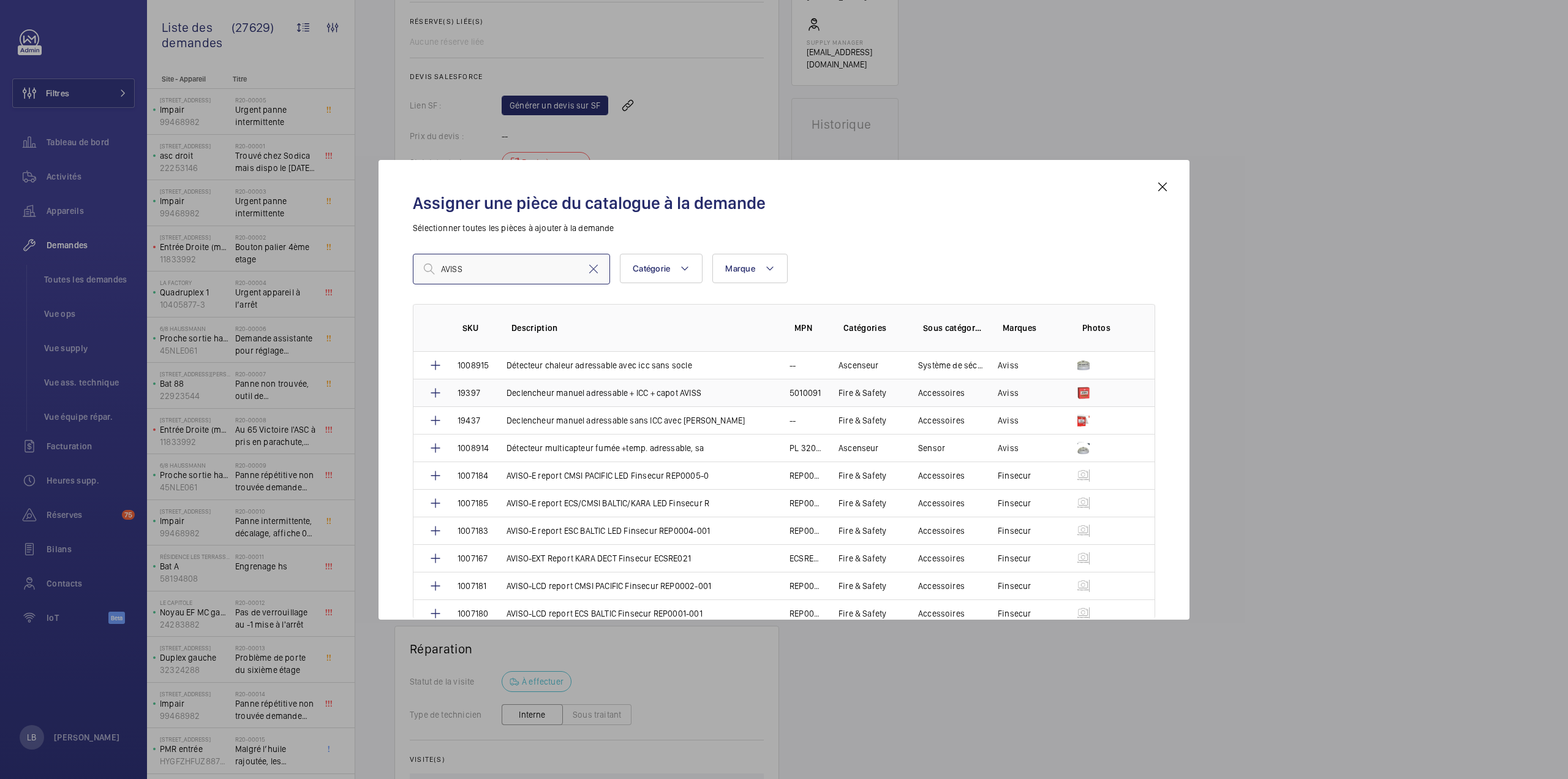
type input "AVISS"
click at [714, 393] on td "Declencheur manuel adressable + ICC + capot AVISS" at bounding box center [633, 392] width 283 height 28
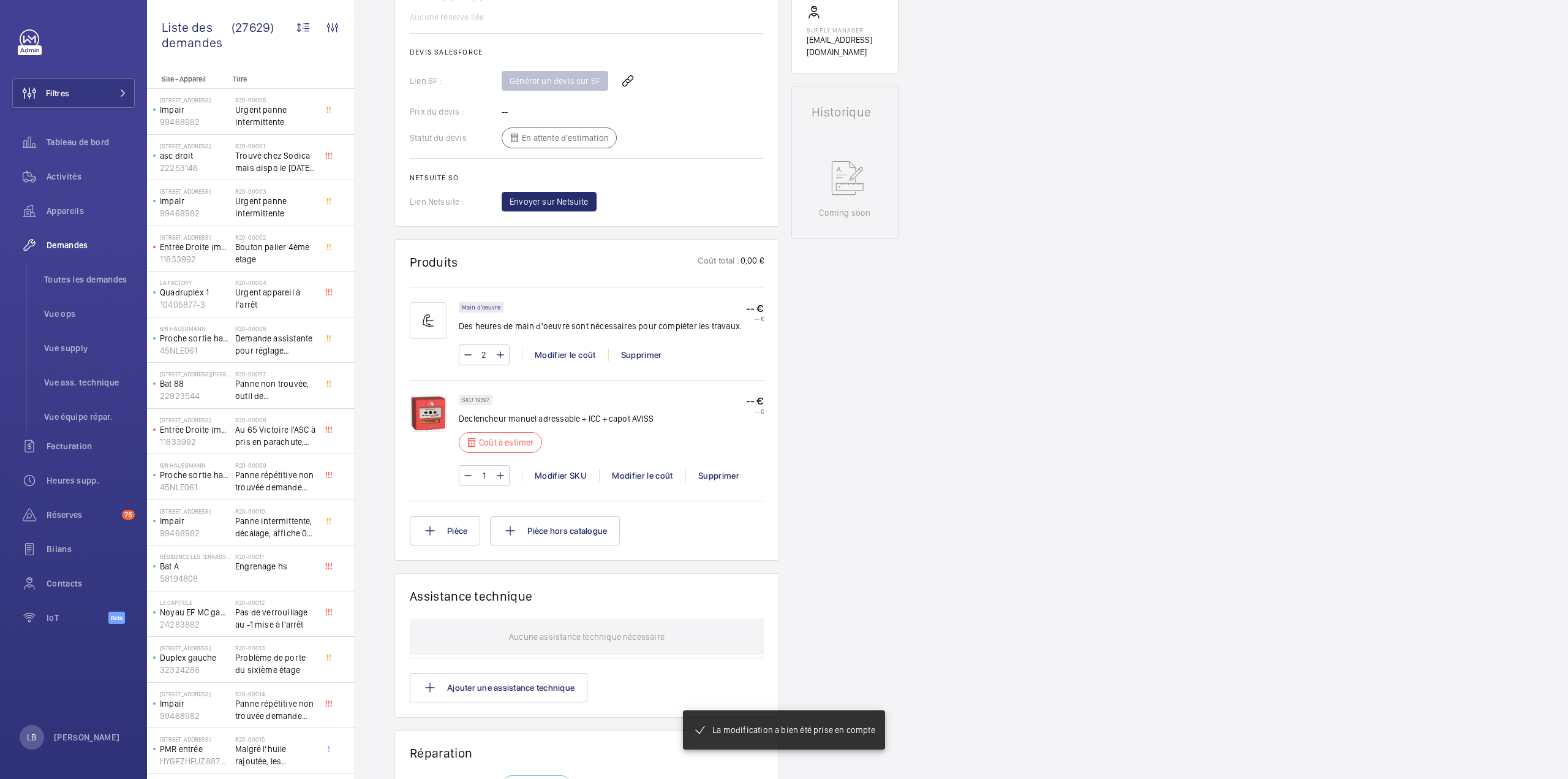
scroll to position [503, 0]
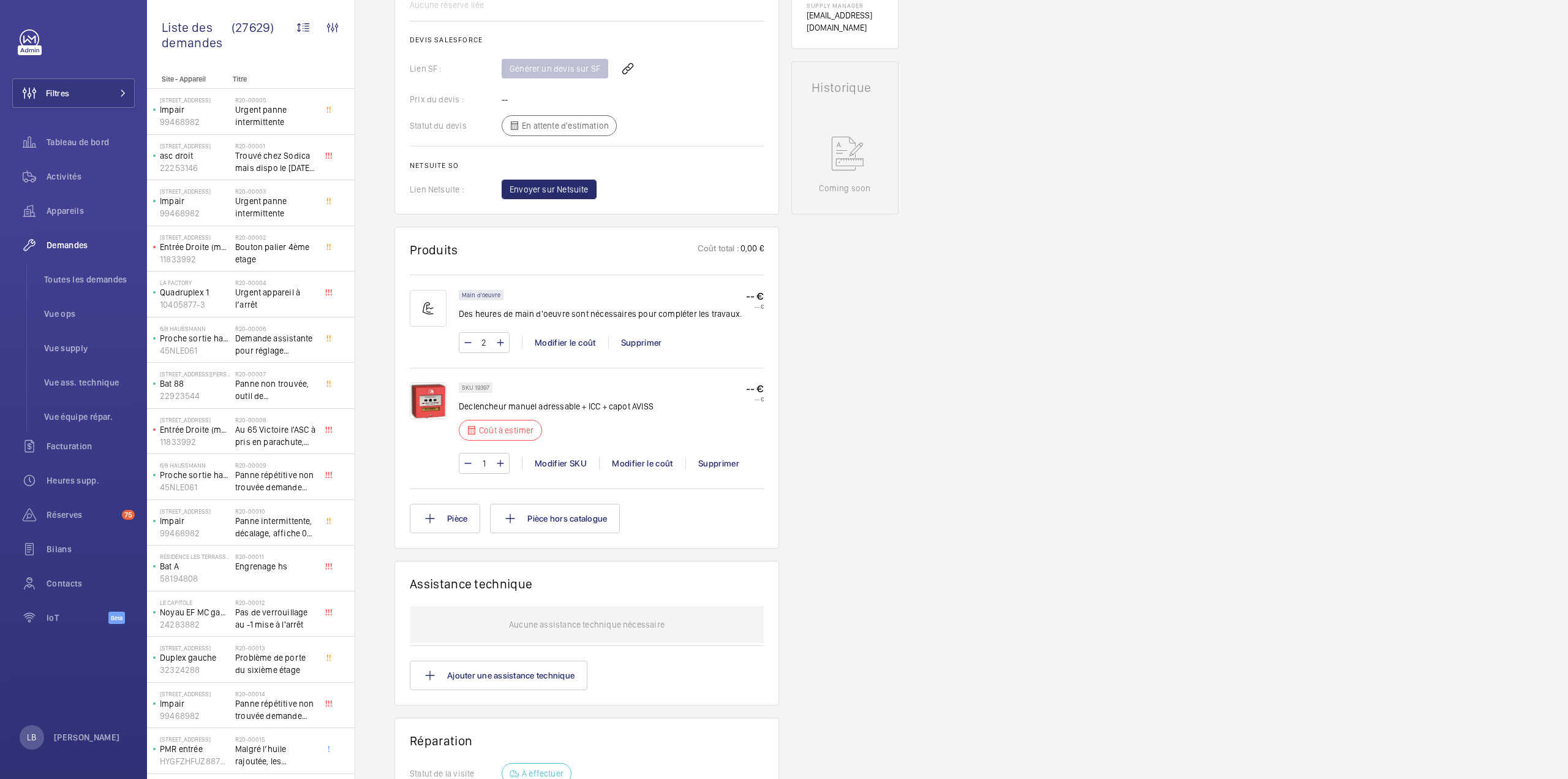
click at [915, 264] on div "Demandes techniciens R25-11897 La demande de réparation a été créée le 08/09/20…" at bounding box center [961, 329] width 1213 height 1425
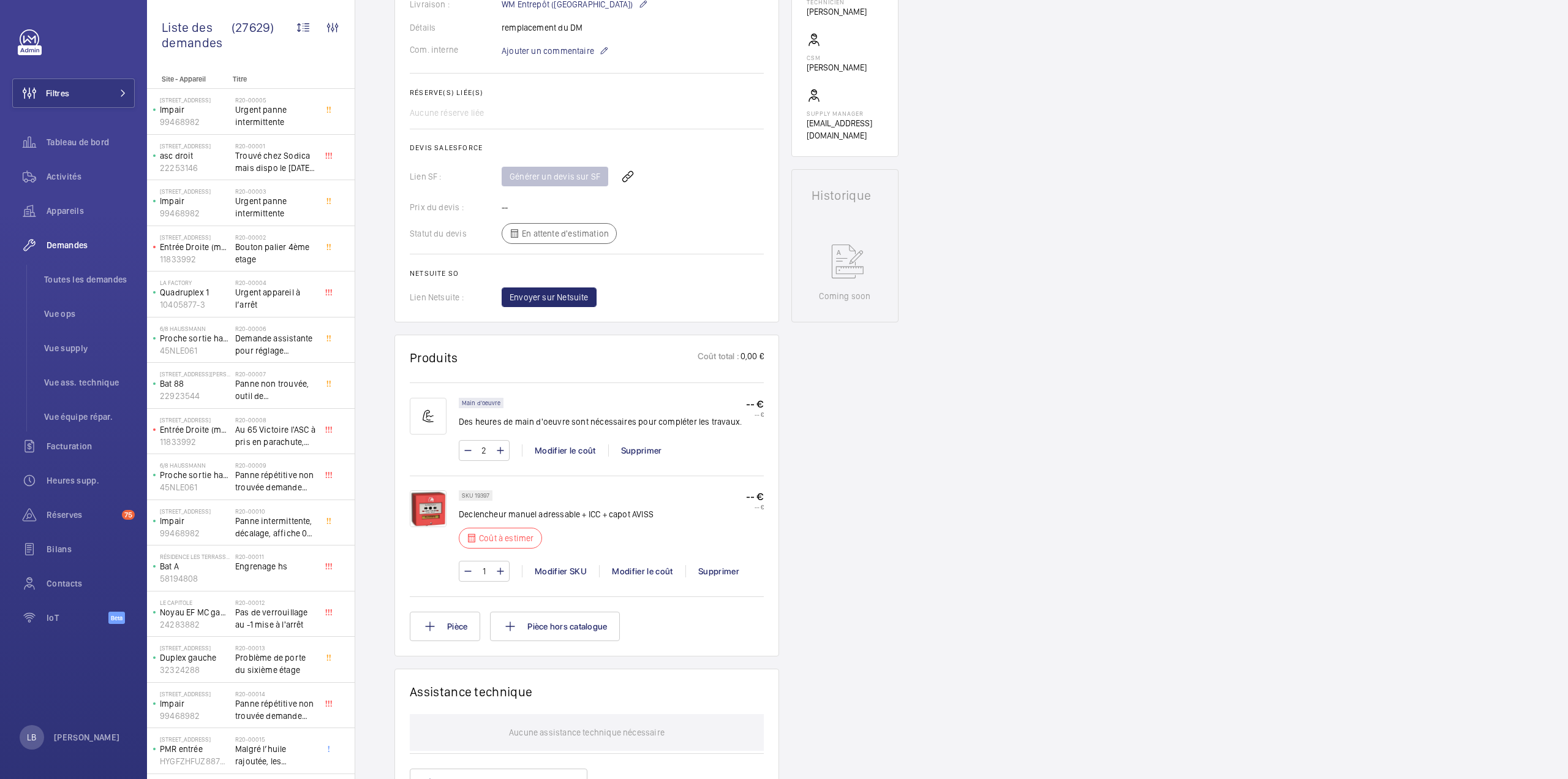
scroll to position [762, 0]
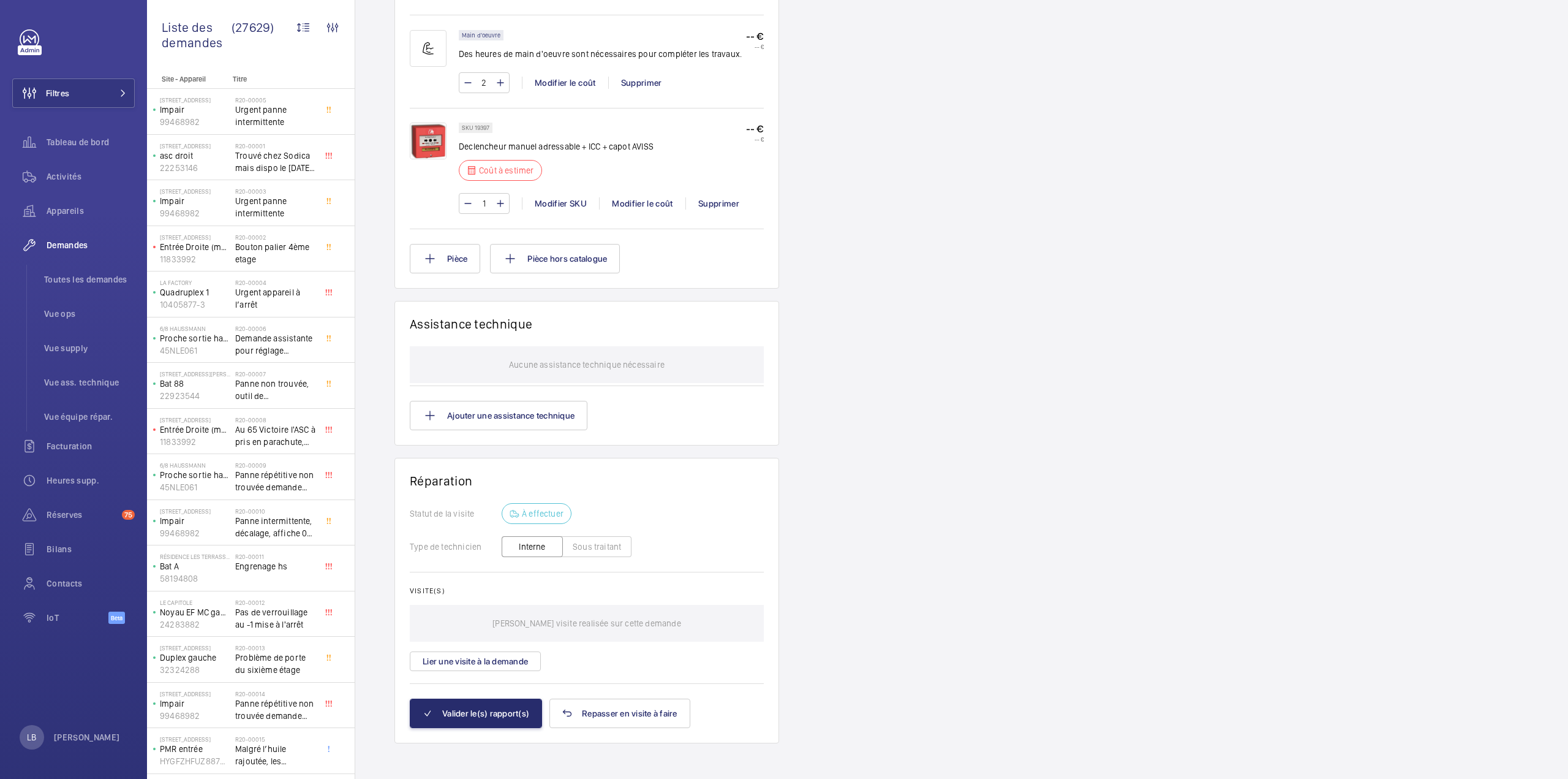
click at [426, 195] on div at bounding box center [434, 168] width 49 height 92
click at [858, 313] on div "Working SSI Grand Central Saint Lazare 38033514 Voir les dernières visites Gran…" at bounding box center [845, 50] width 107 height 1386
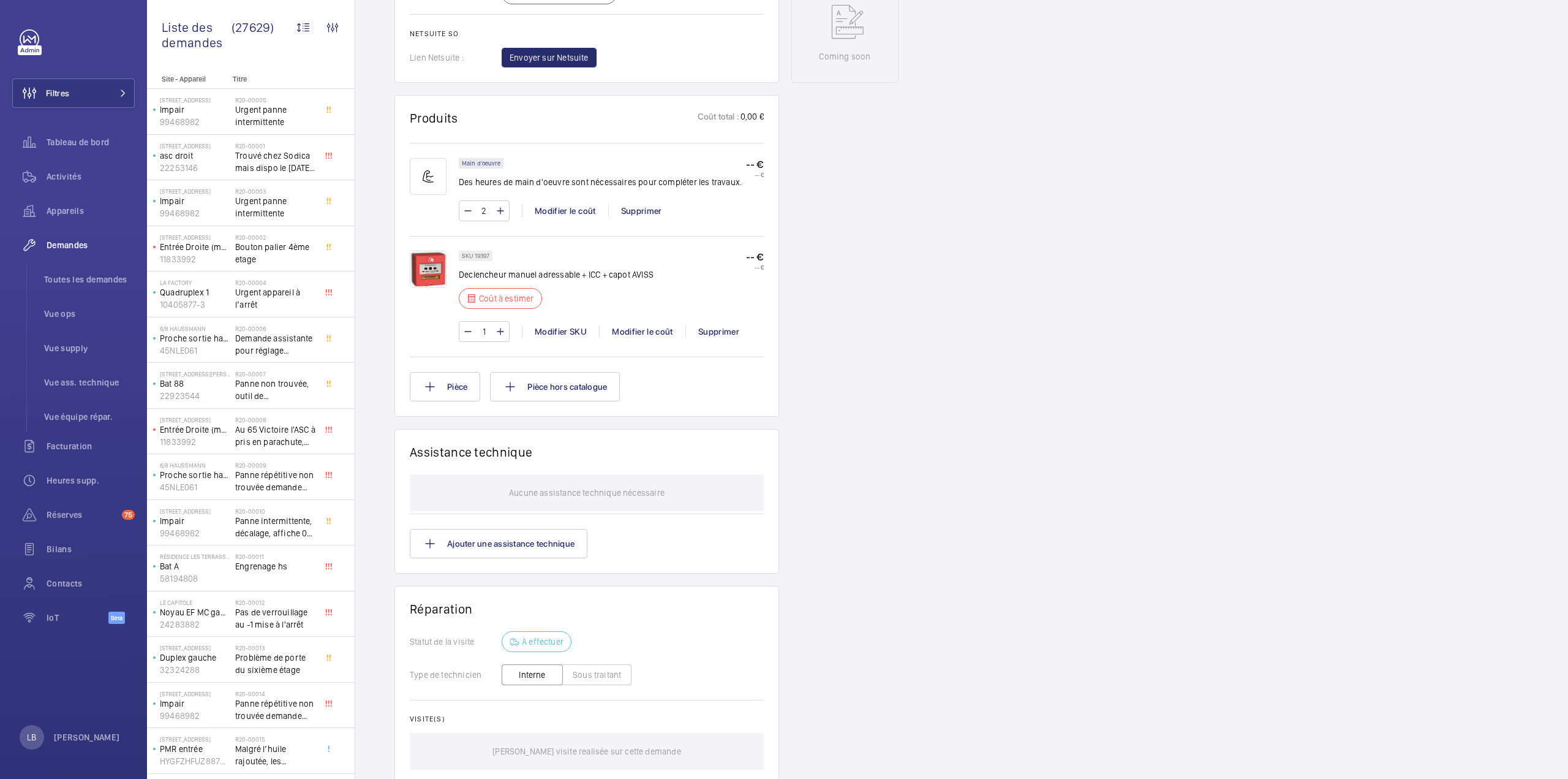
scroll to position [639, 0]
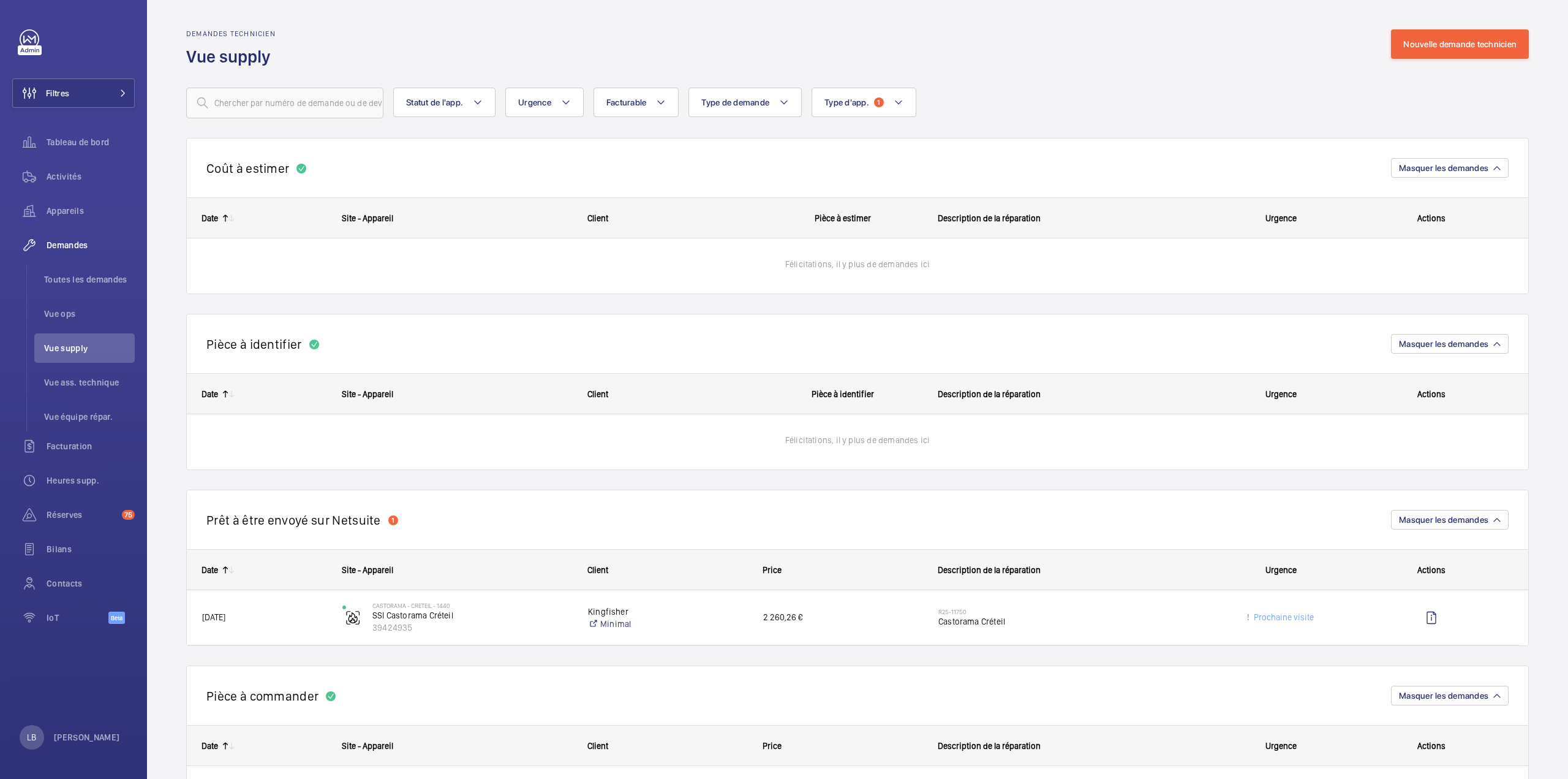
scroll to position [1409, 0]
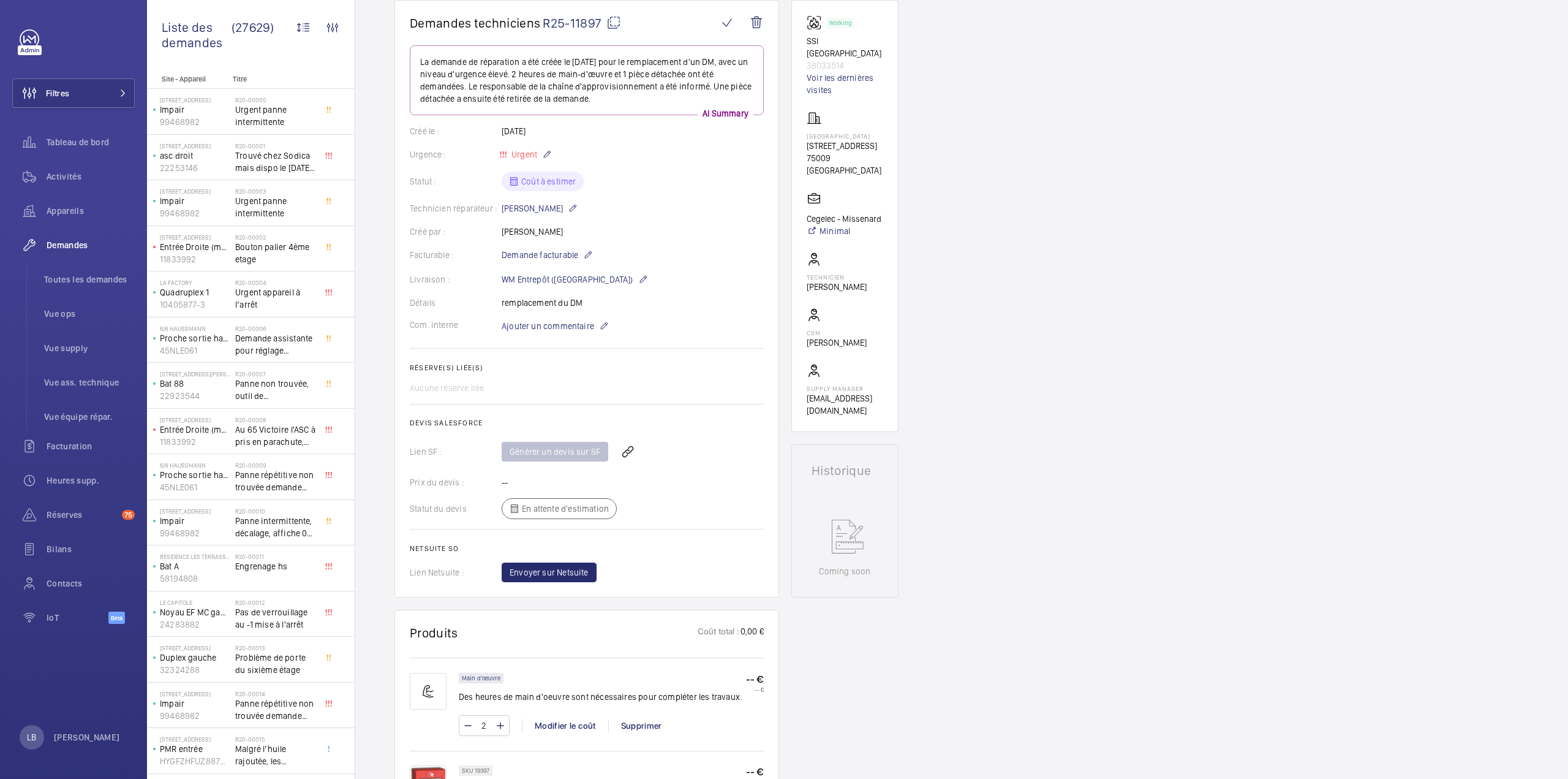
scroll to position [490, 0]
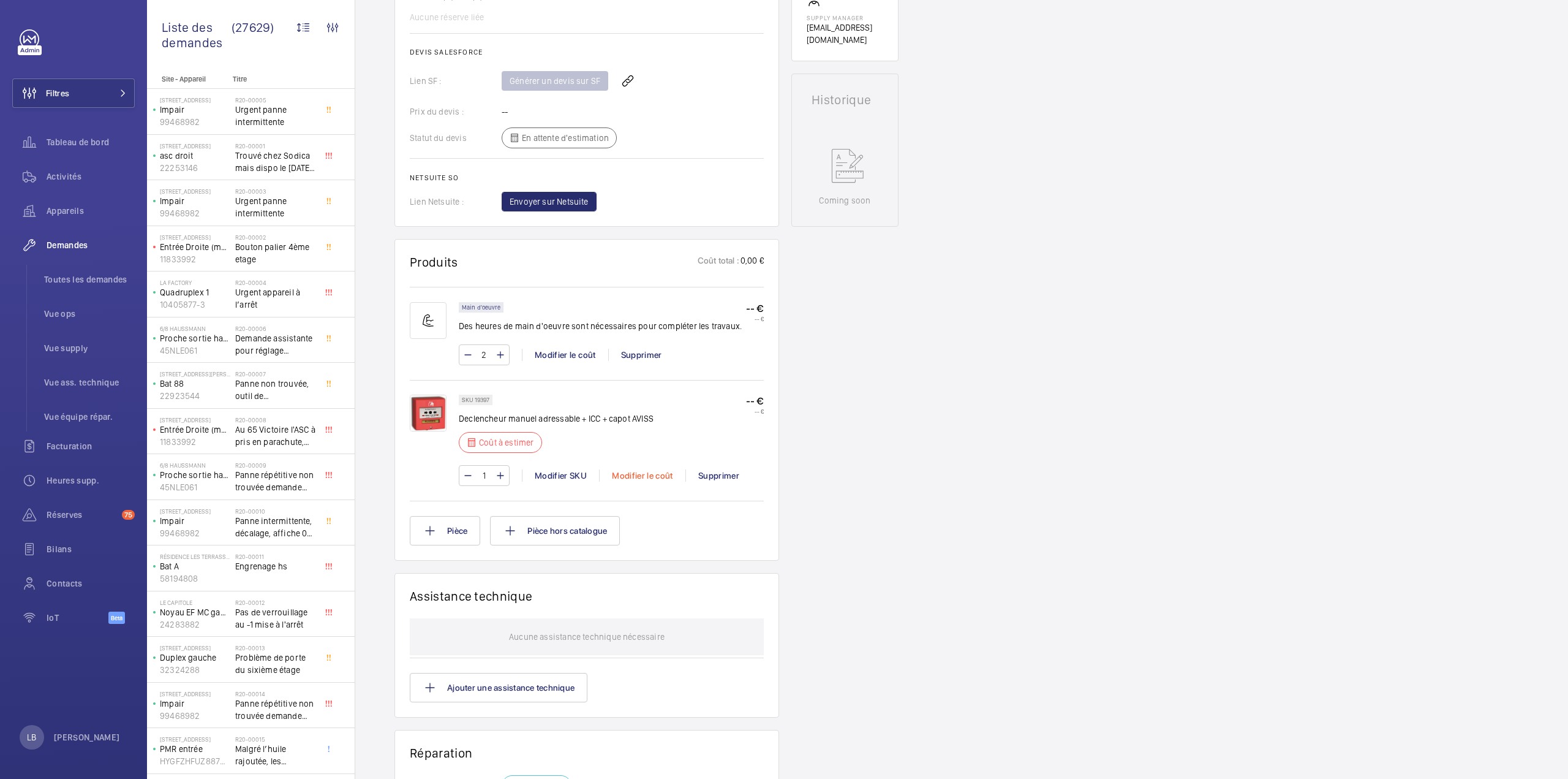
click at [642, 473] on div "Modifier le coût" at bounding box center [642, 476] width 86 height 12
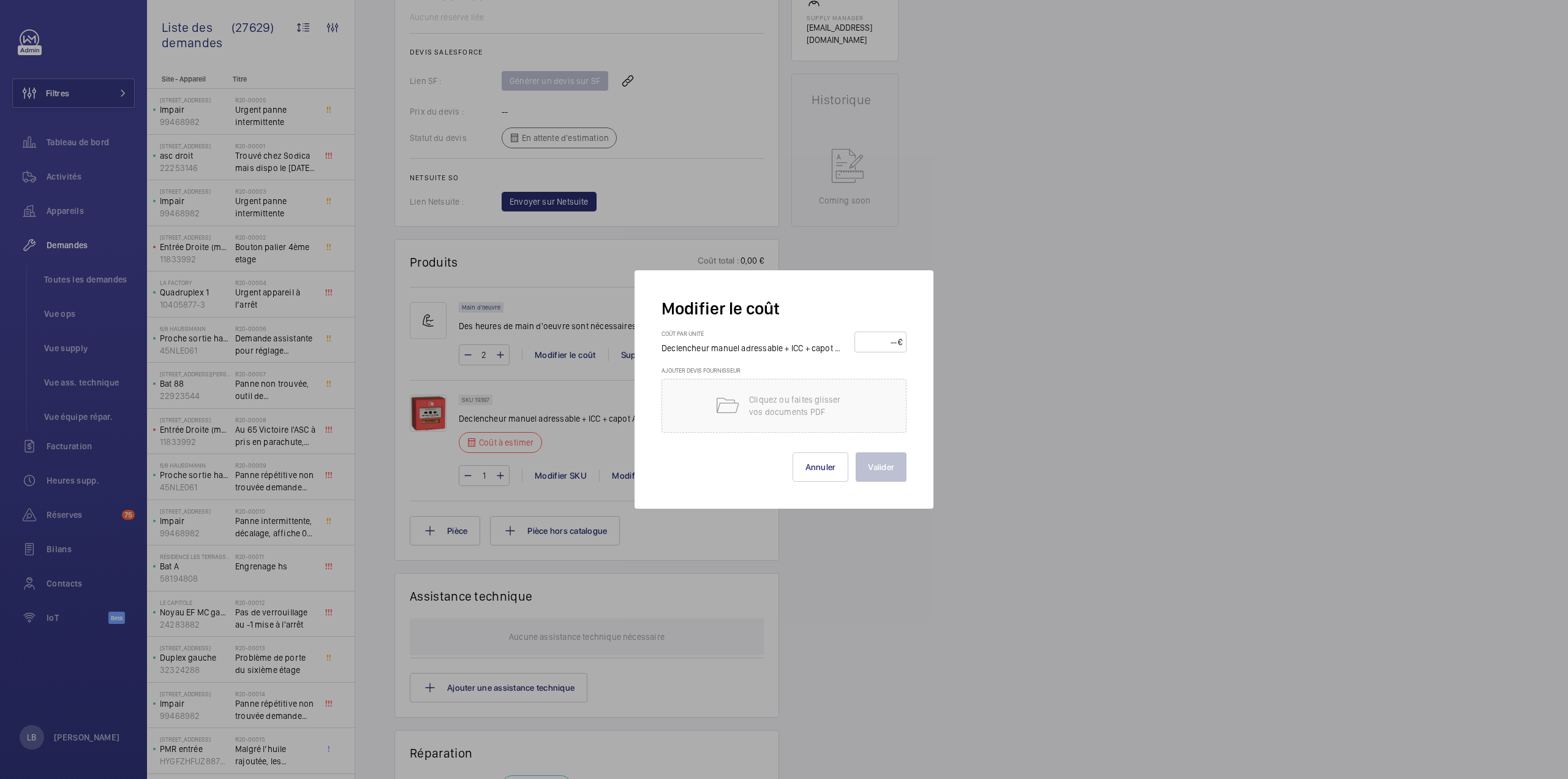
click at [892, 346] on input "number" at bounding box center [878, 342] width 39 height 20
paste input "74.00"
type input "74.00"
click at [889, 461] on button "Valider" at bounding box center [881, 466] width 51 height 29
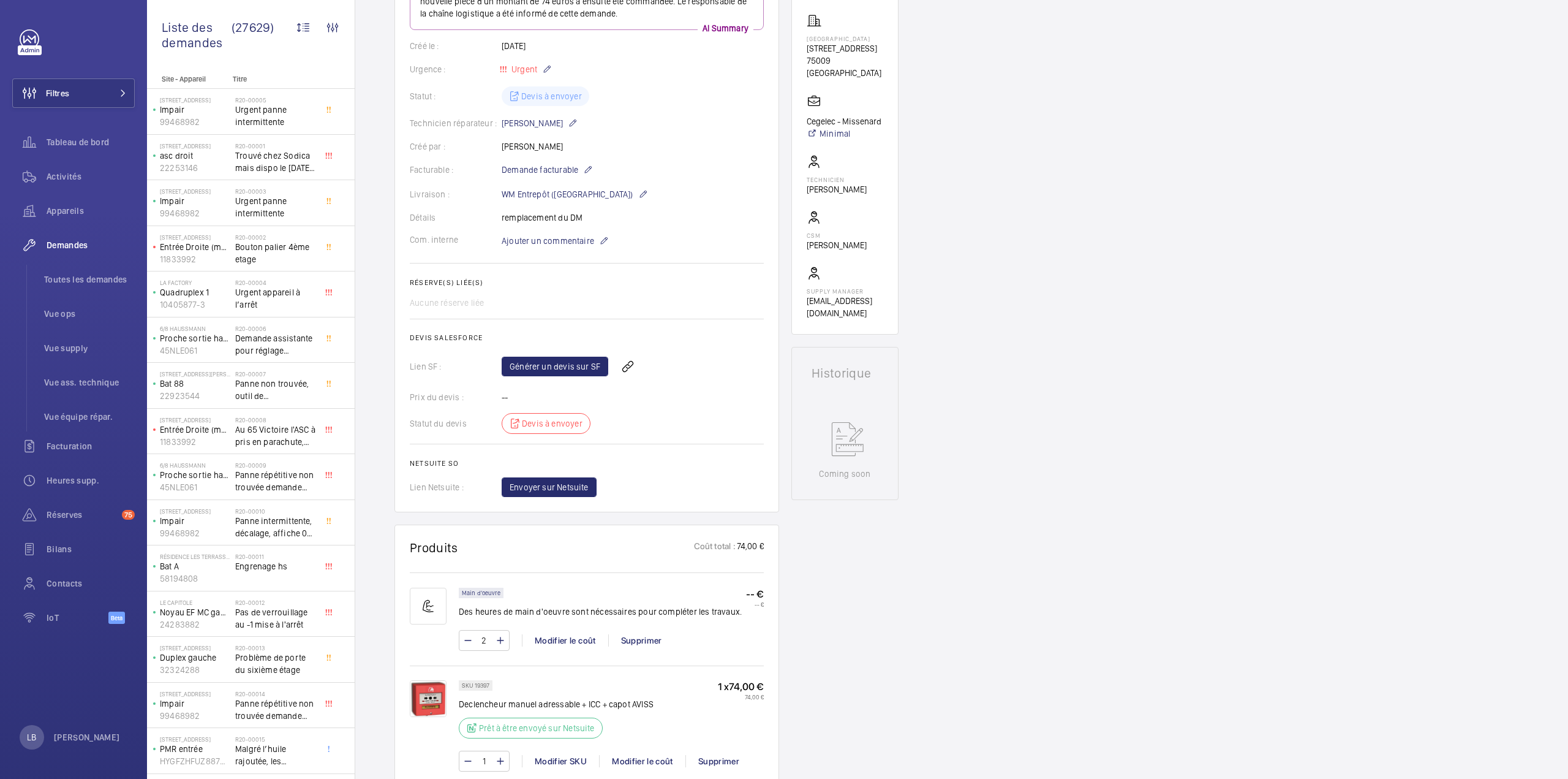
scroll to position [171, 0]
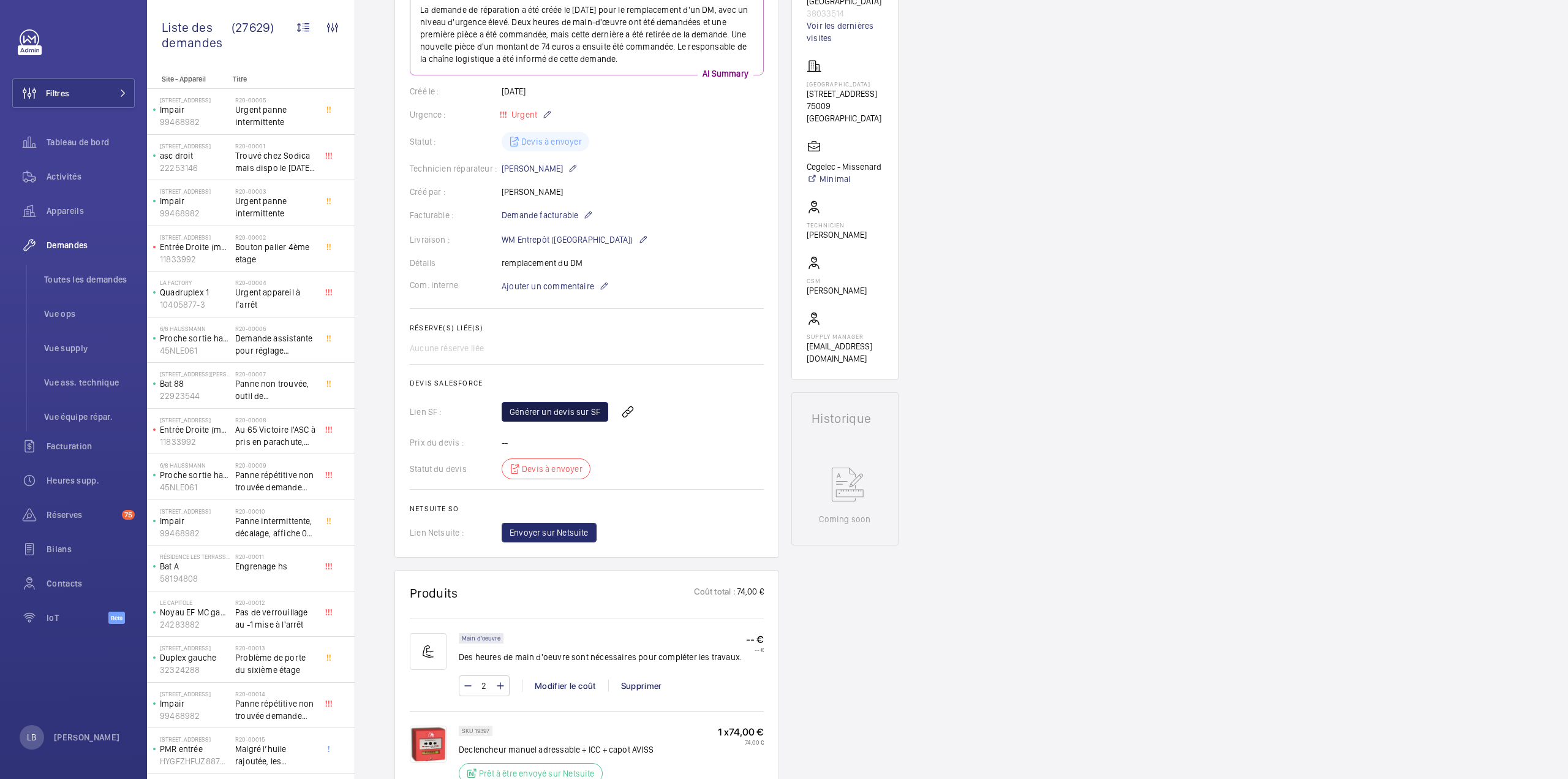
click at [551, 407] on link "Générer un devis sur SF" at bounding box center [555, 412] width 107 height 20
